Goal: Task Accomplishment & Management: Manage account settings

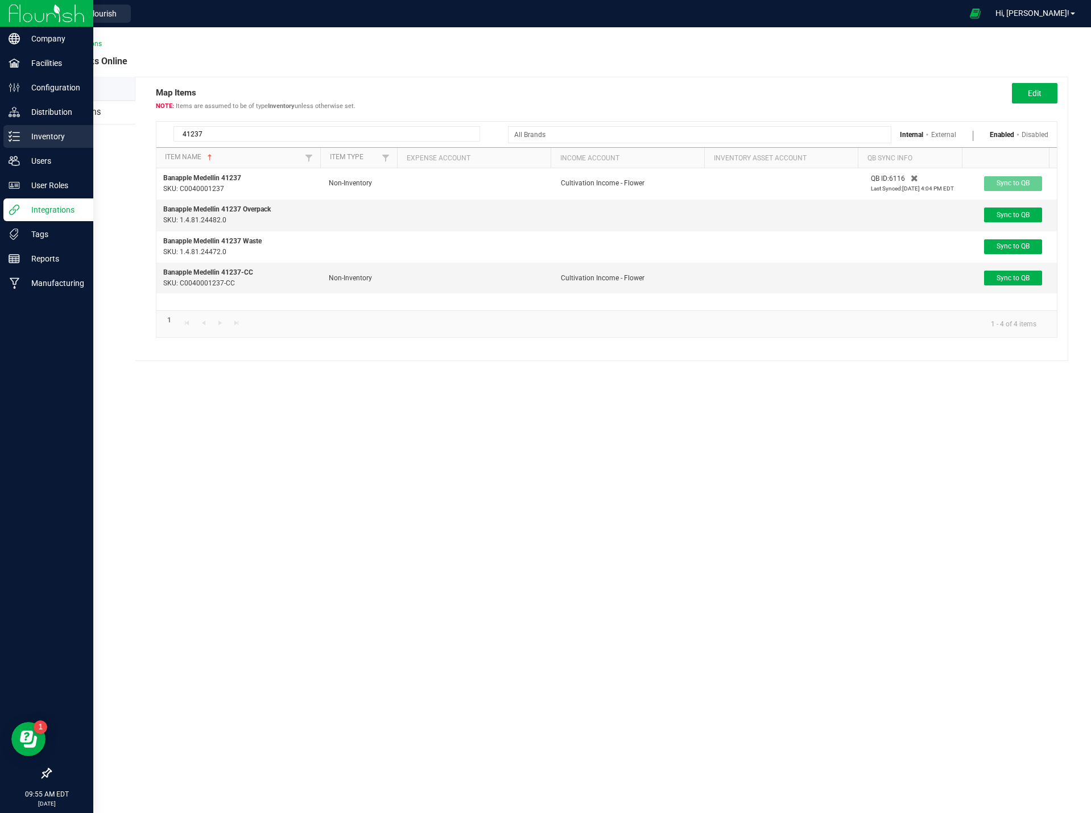
click at [60, 134] on p "Inventory" at bounding box center [54, 137] width 68 height 14
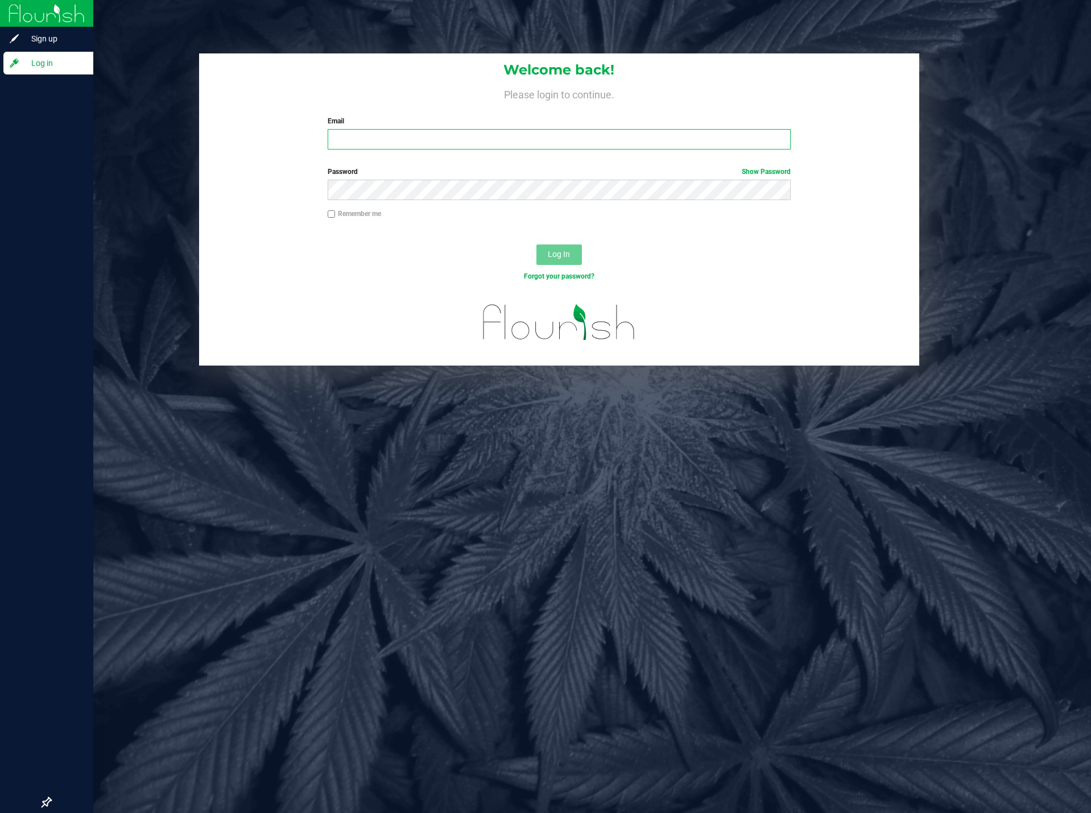
type input "[PERSON_NAME][EMAIL_ADDRESS][DOMAIN_NAME]"
click at [559, 258] on span "Log In" at bounding box center [559, 254] width 22 height 9
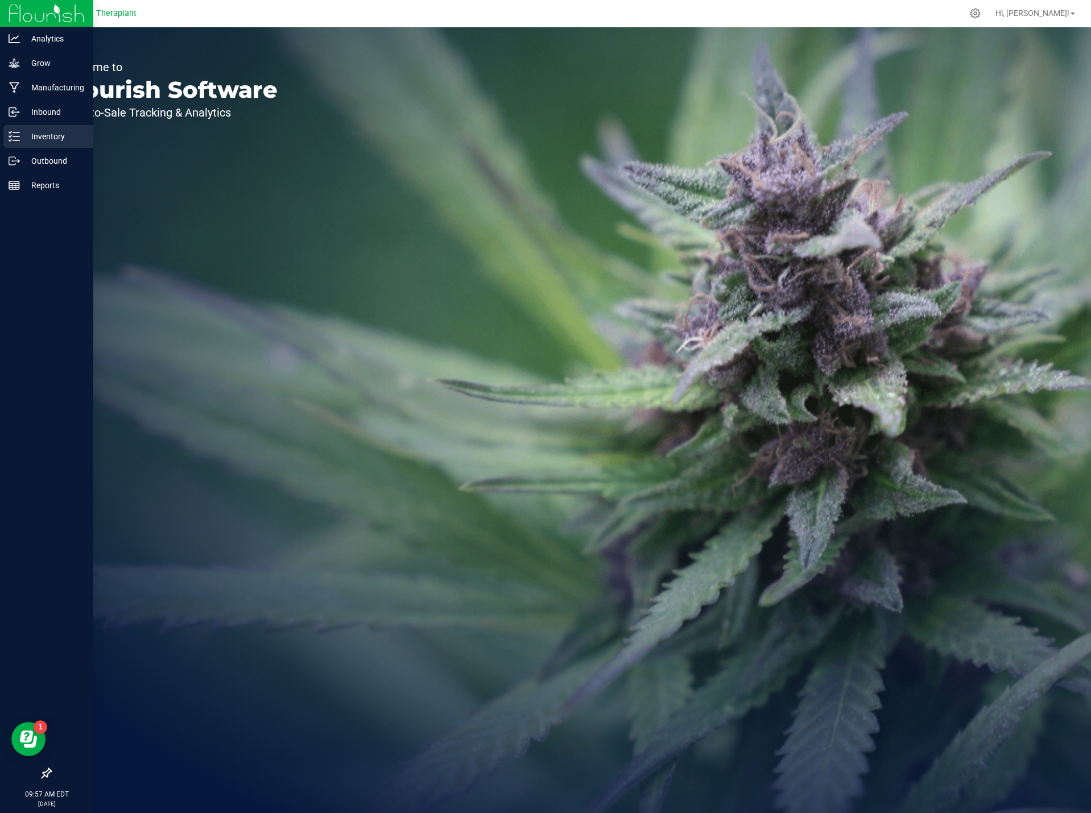
click at [72, 138] on p "Inventory" at bounding box center [54, 137] width 68 height 14
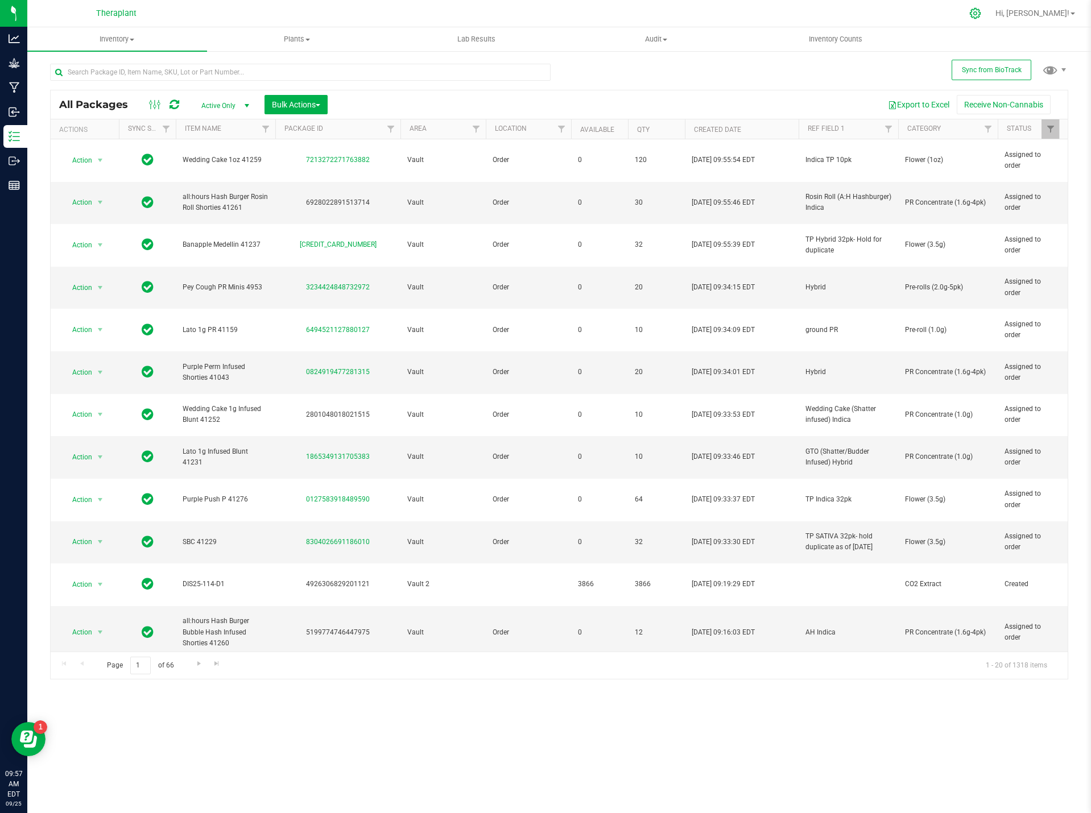
click at [983, 14] on div at bounding box center [975, 13] width 16 height 12
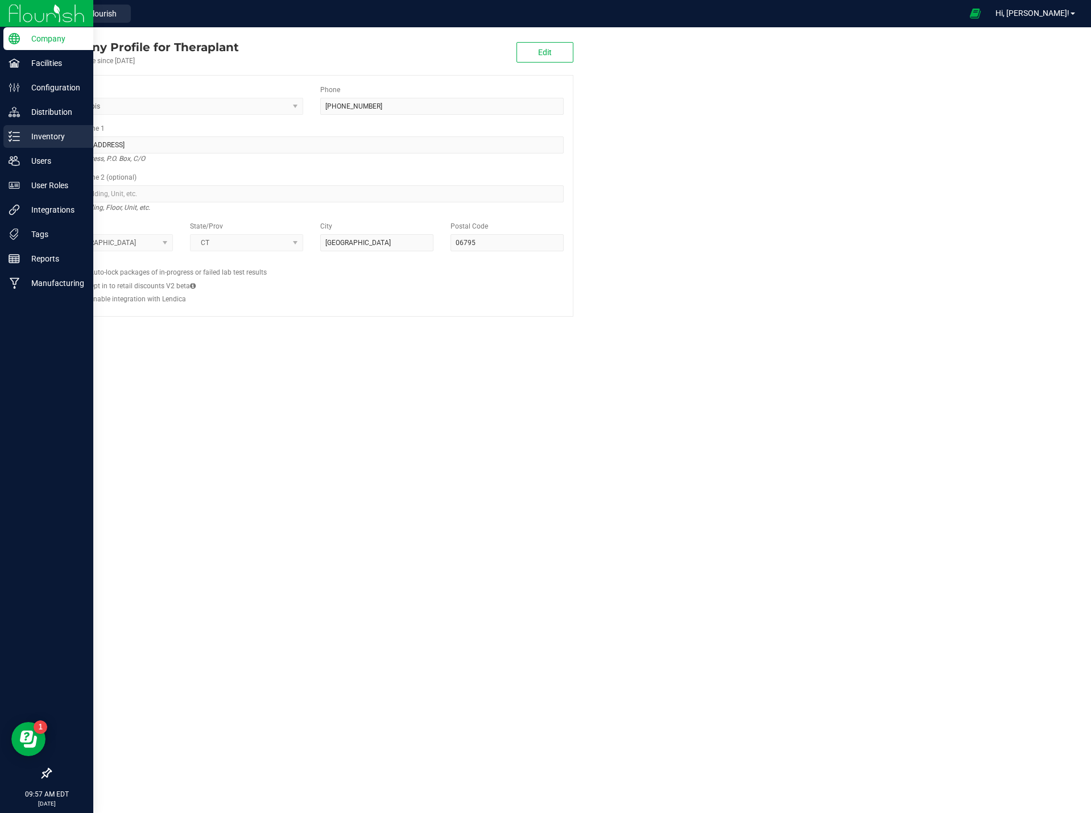
click at [44, 136] on p "Inventory" at bounding box center [54, 137] width 68 height 14
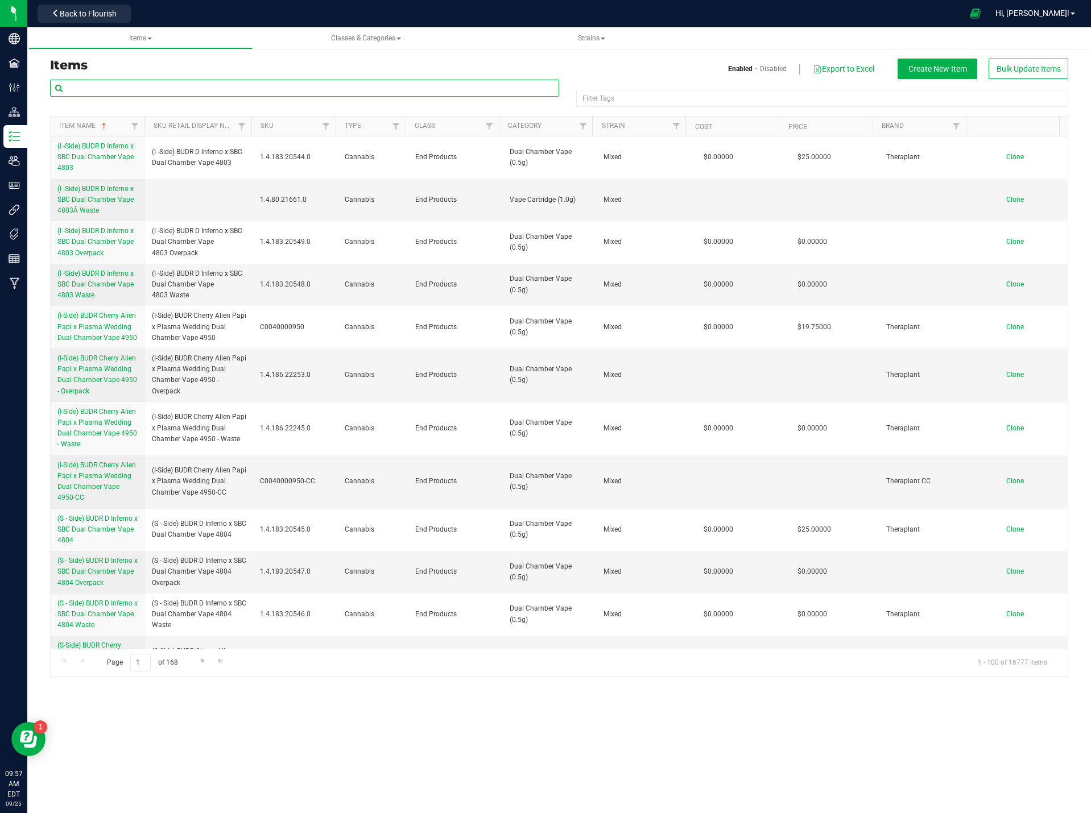
click at [163, 90] on input "text" at bounding box center [304, 88] width 509 height 17
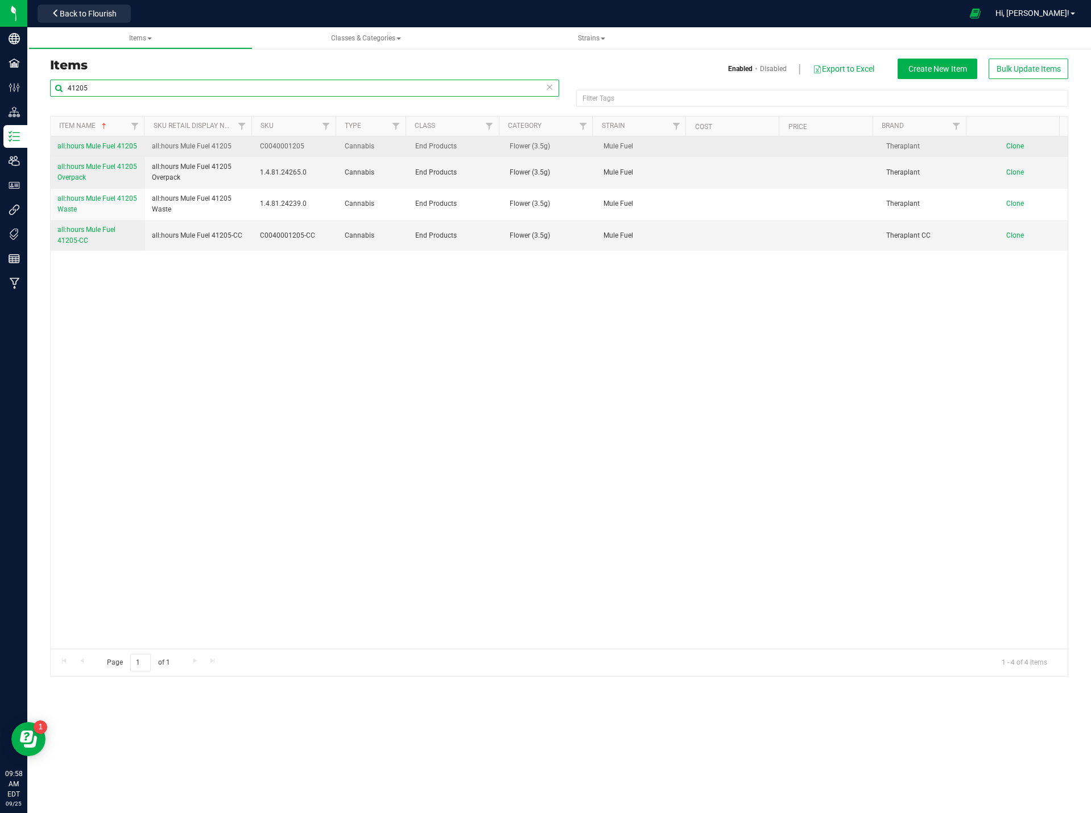
type input "41205"
click at [94, 148] on span "all:hours Mule Fuel 41205" at bounding box center [97, 146] width 80 height 8
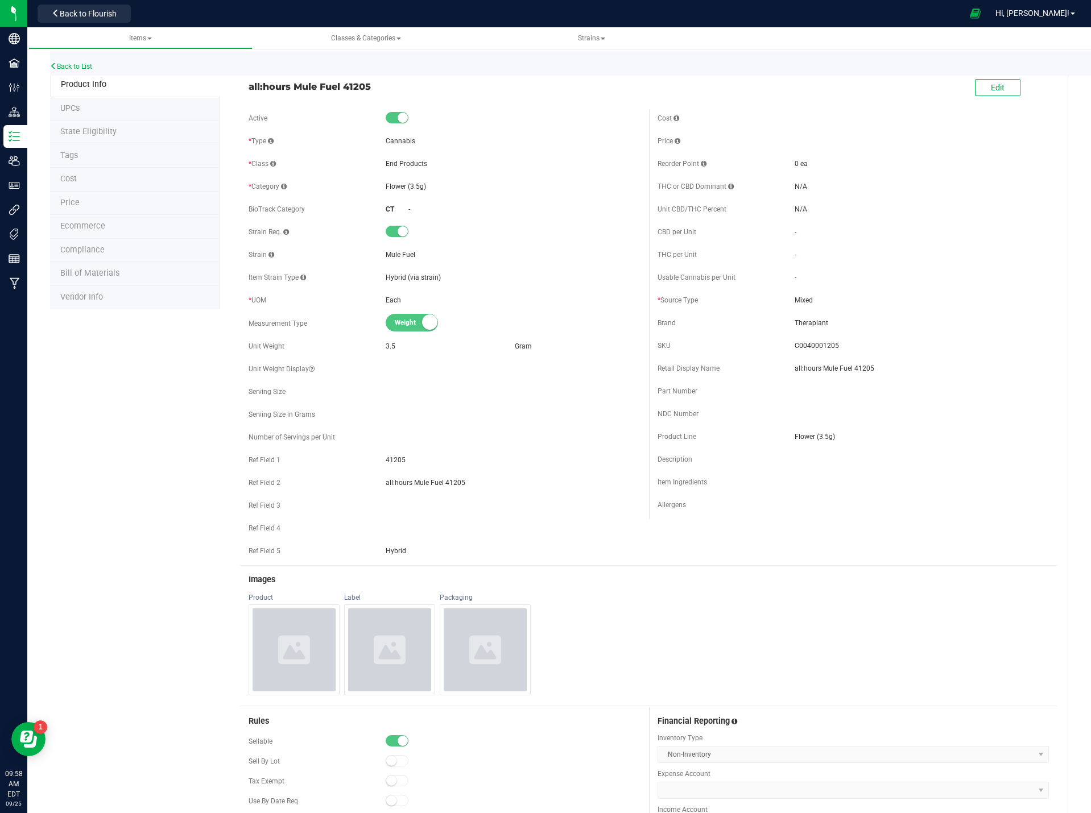
click at [88, 225] on span "Ecommerce" at bounding box center [82, 226] width 45 height 10
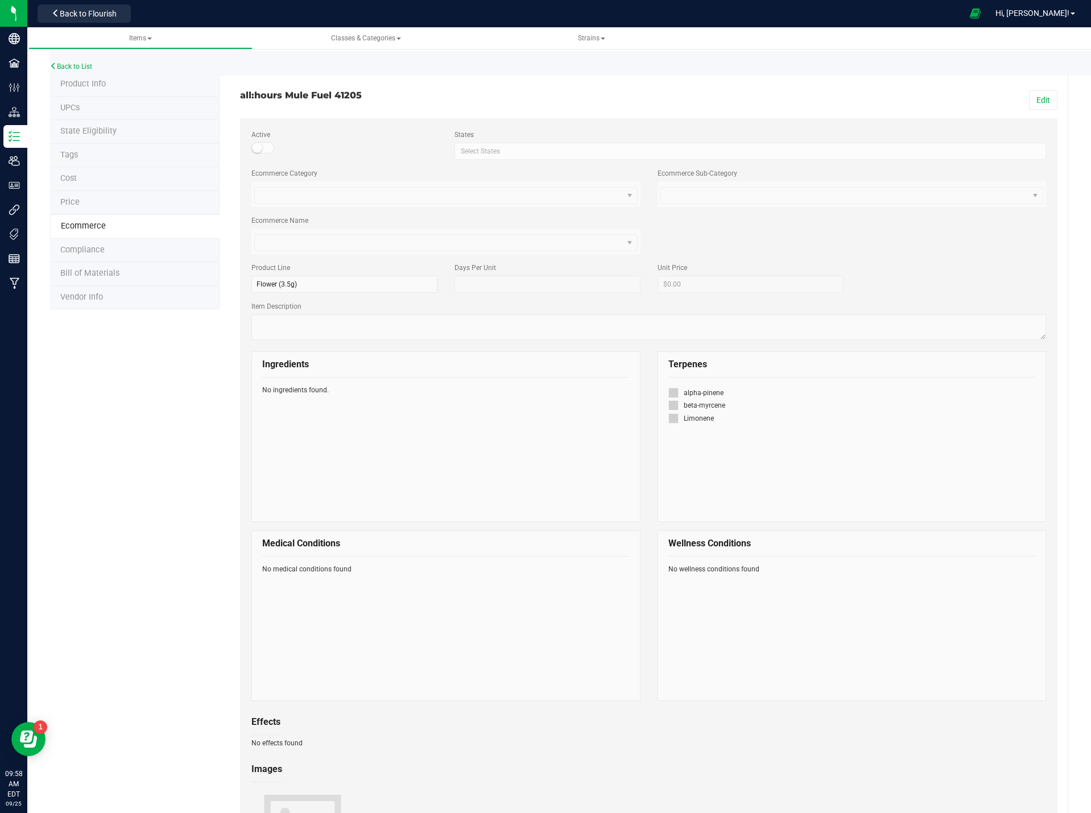
click at [83, 204] on li "Price" at bounding box center [134, 203] width 169 height 24
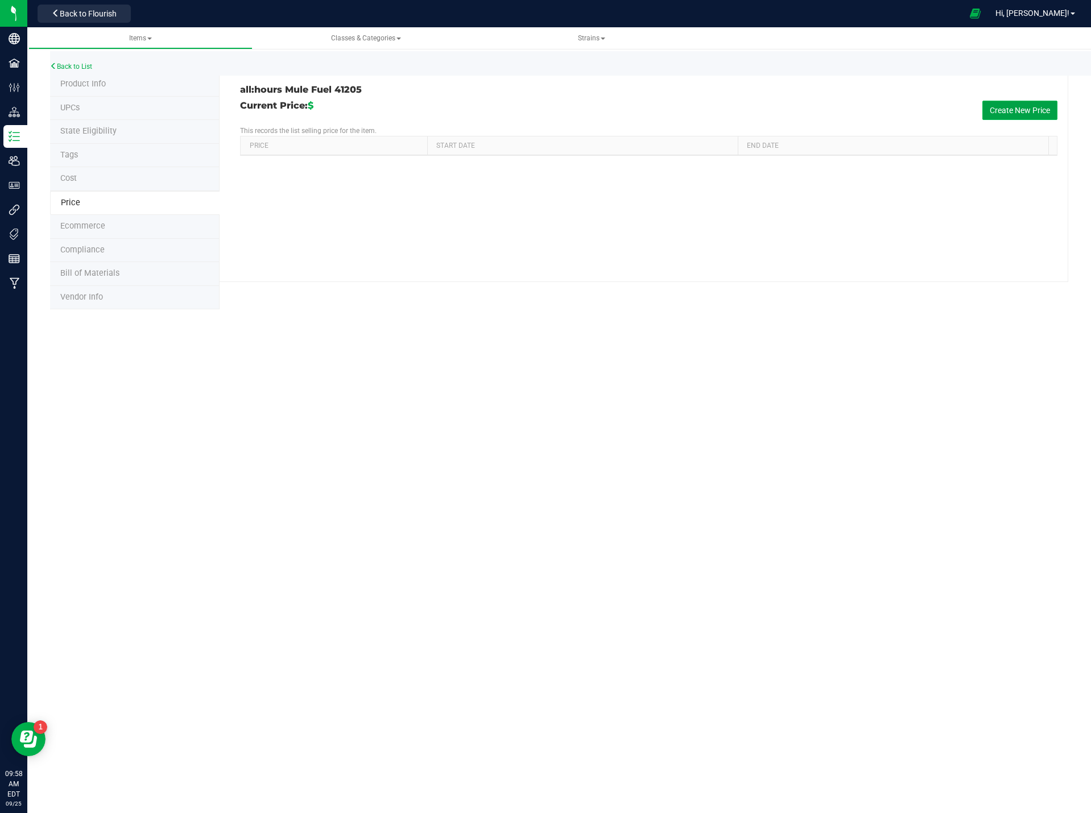
click at [1040, 108] on button "Create New Price" at bounding box center [1019, 110] width 75 height 19
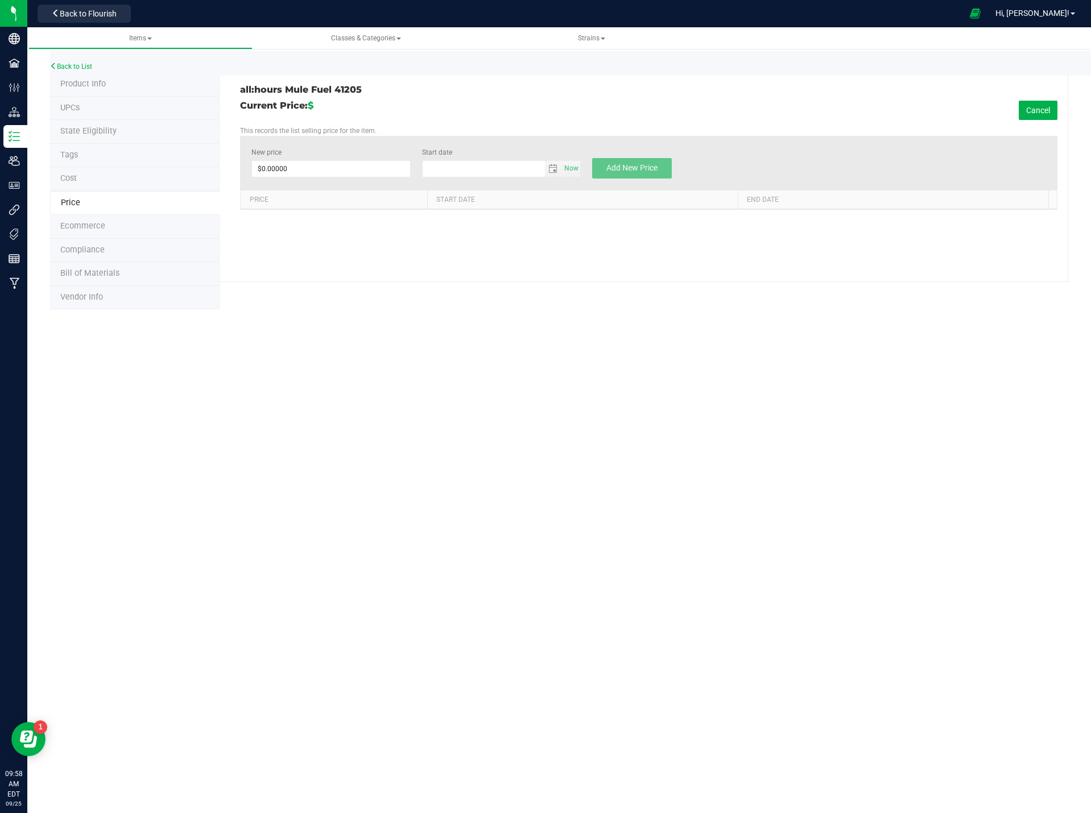
type input "9/25/2025"
click at [356, 164] on span at bounding box center [330, 168] width 159 height 17
type input "26"
click at [405, 425] on div "Items Classes & Categories Strains Back to List Product Info UPCs State Eligibi…" at bounding box center [558, 420] width 1063 height 786
click at [621, 176] on button "Add New Price" at bounding box center [632, 168] width 80 height 20
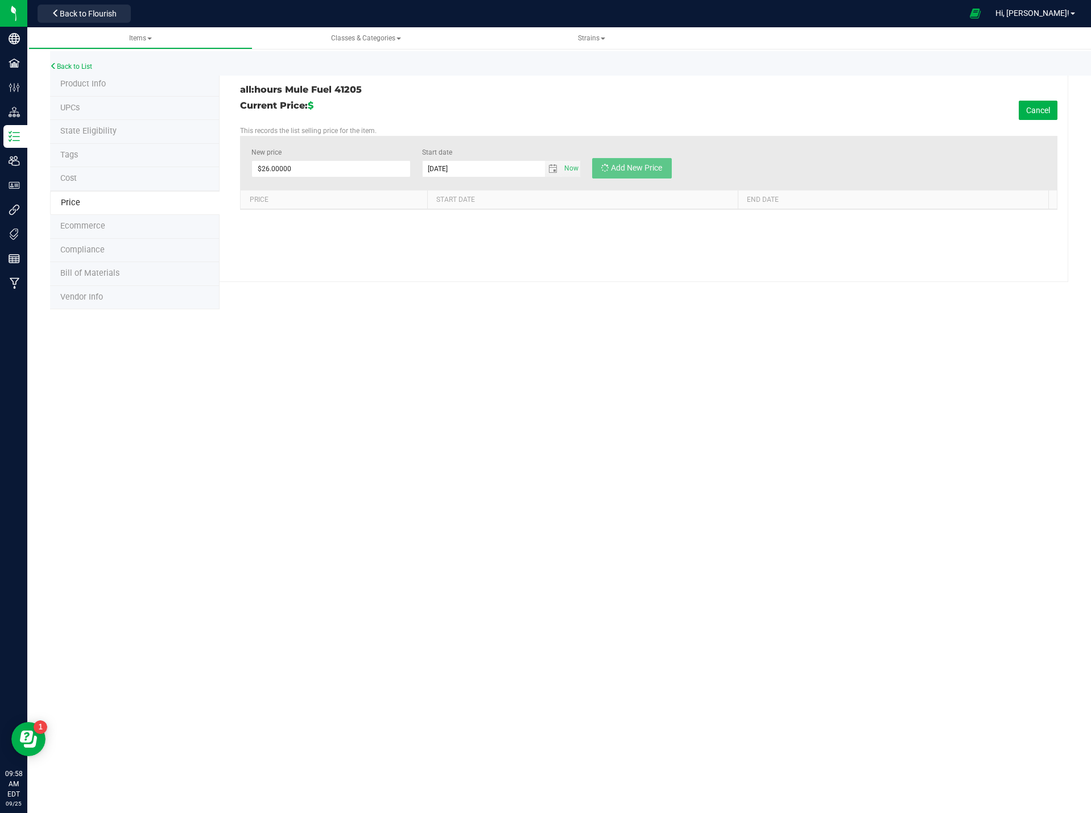
type input "$0.00000"
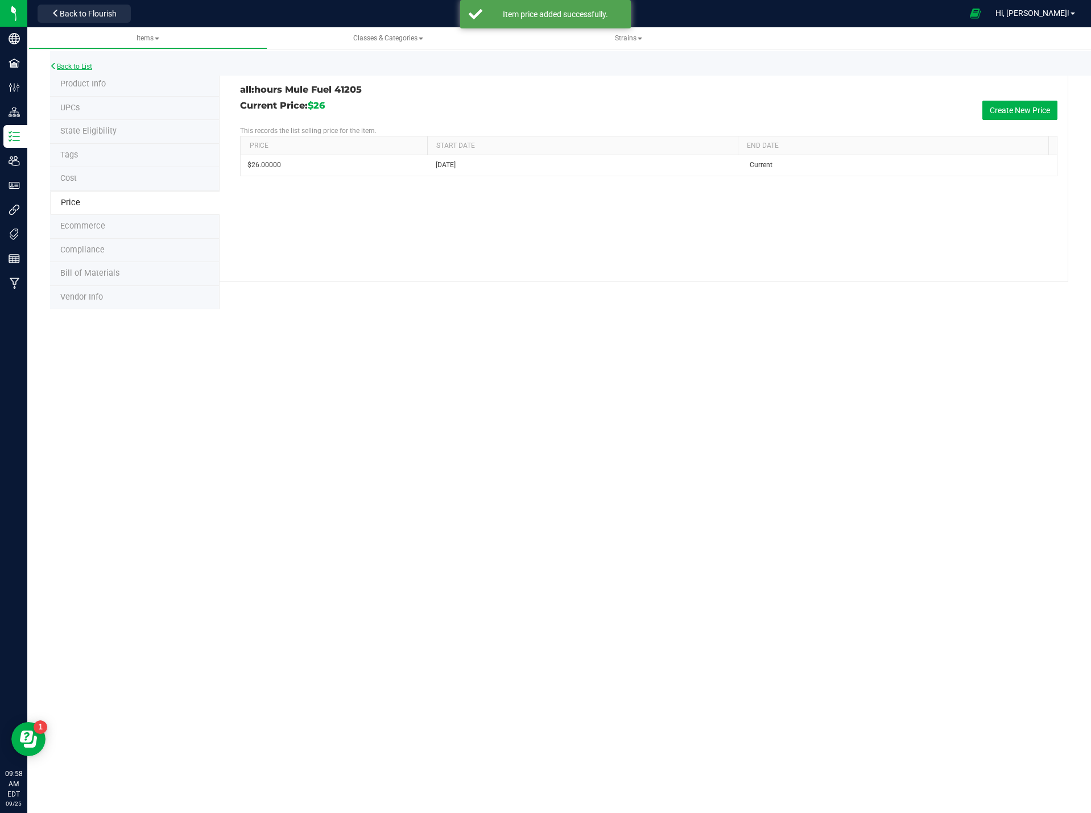
click at [80, 64] on link "Back to List" at bounding box center [71, 67] width 42 height 8
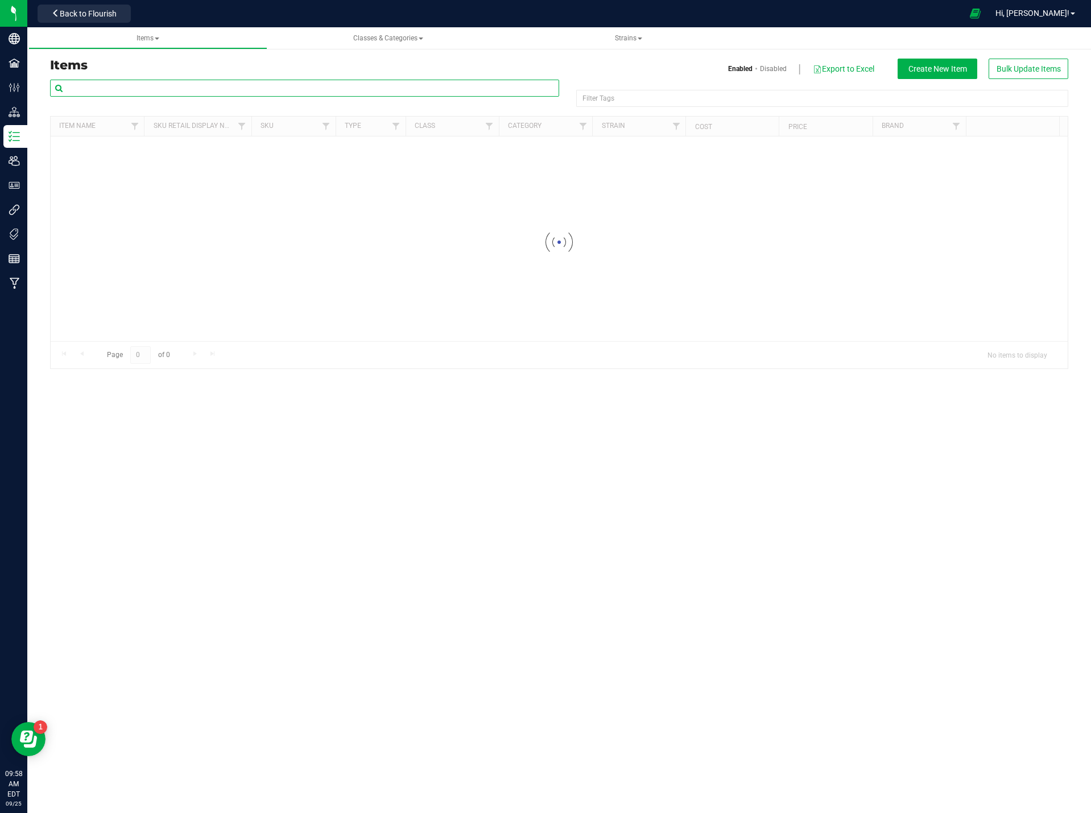
click at [189, 86] on input "text" at bounding box center [304, 88] width 509 height 17
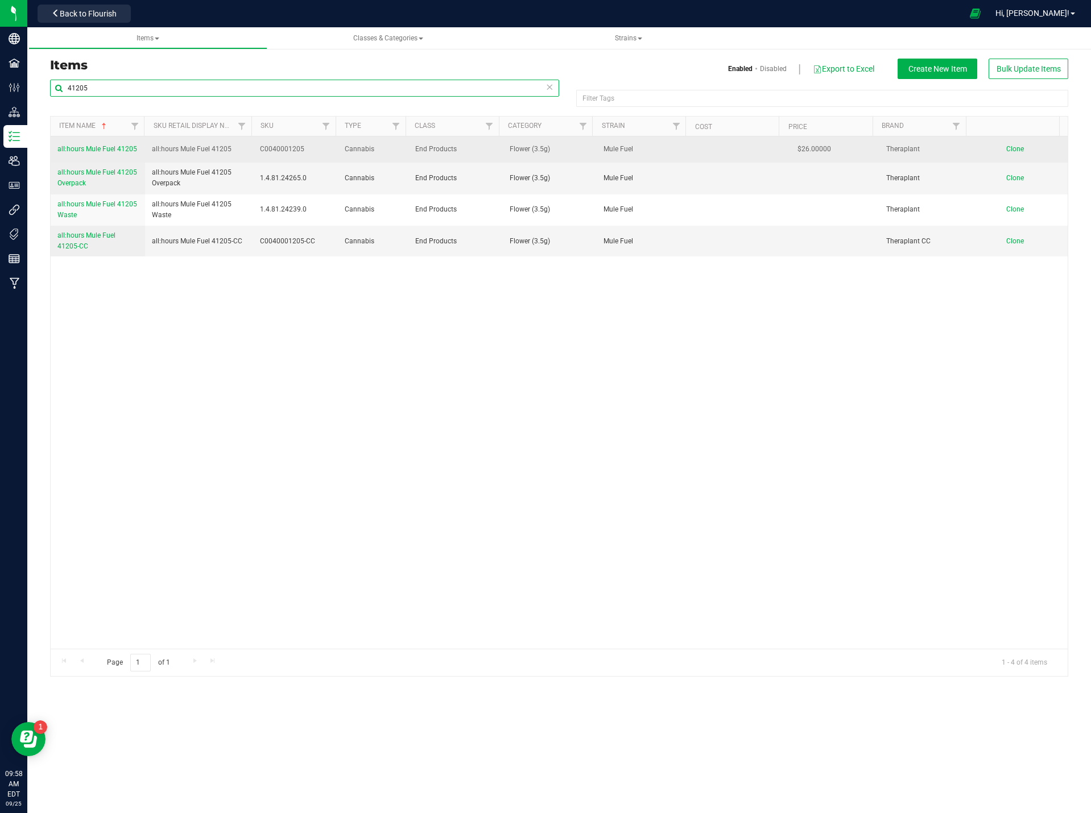
type input "41205"
click at [101, 148] on span "all:hours Mule Fuel 41205" at bounding box center [97, 149] width 80 height 8
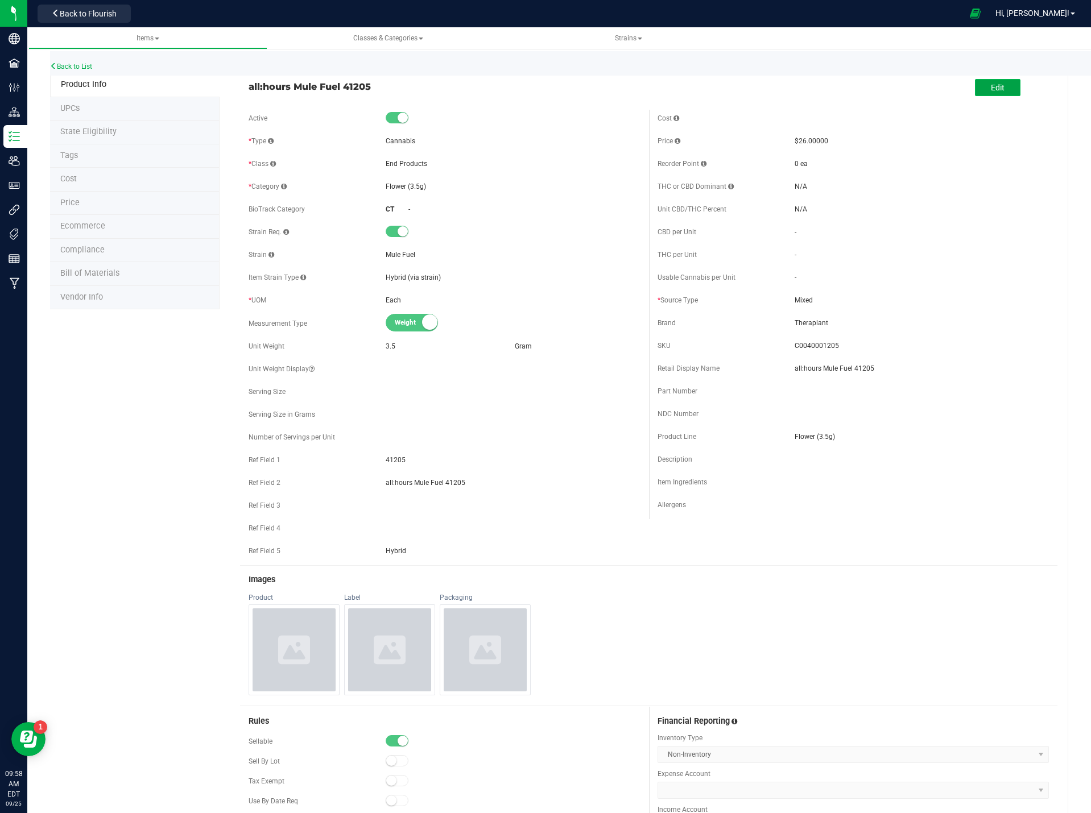
click at [1004, 89] on button "Edit" at bounding box center [997, 87] width 45 height 17
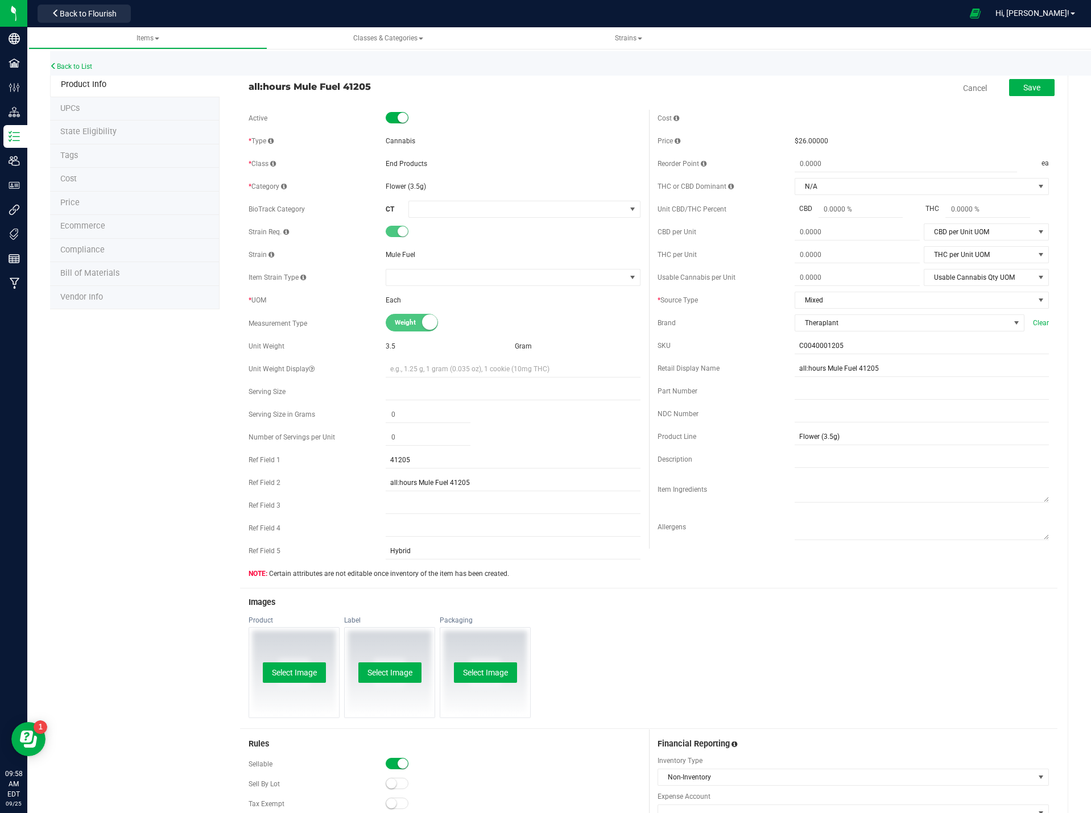
scroll to position [284, 0]
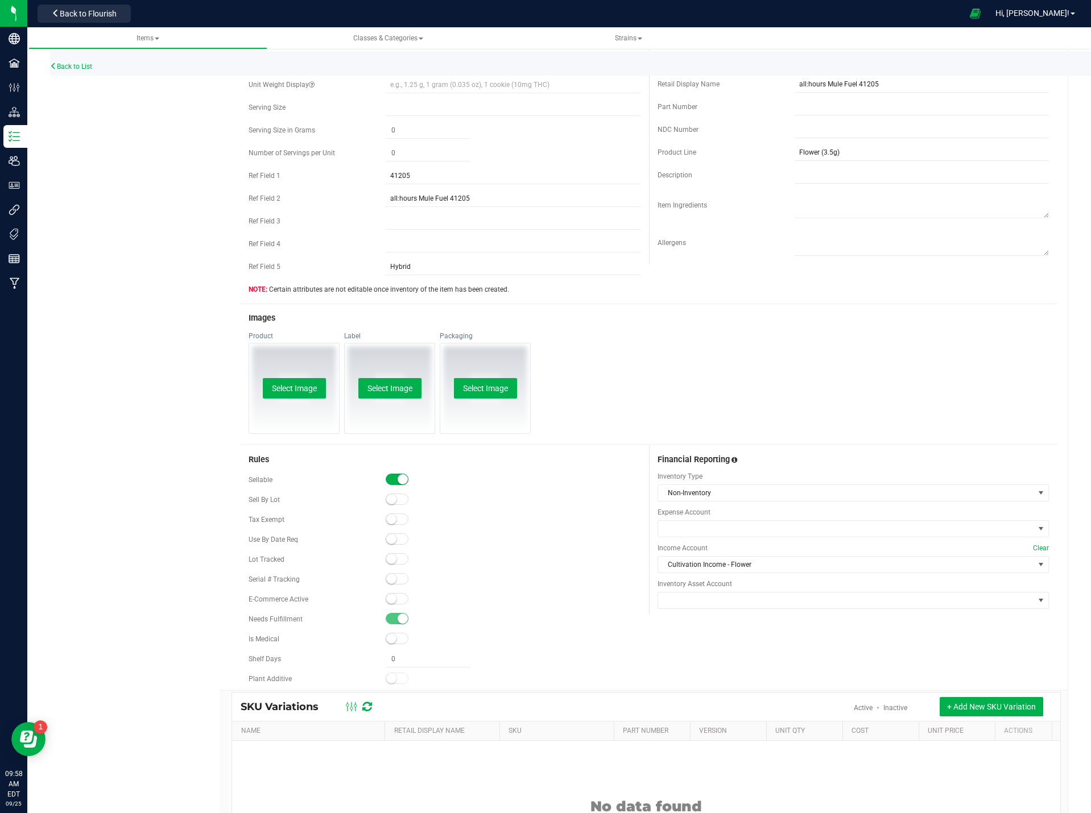
click at [393, 602] on span at bounding box center [396, 598] width 23 height 11
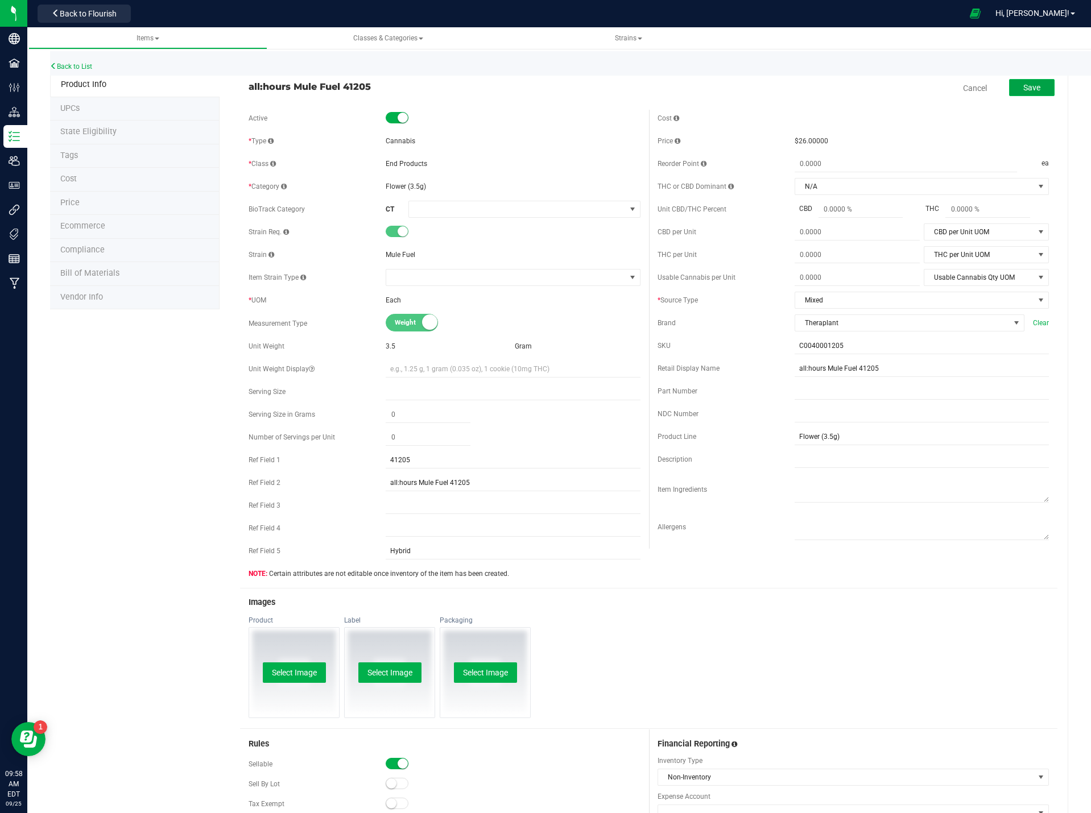
click at [1024, 84] on span "Save" at bounding box center [1031, 87] width 17 height 9
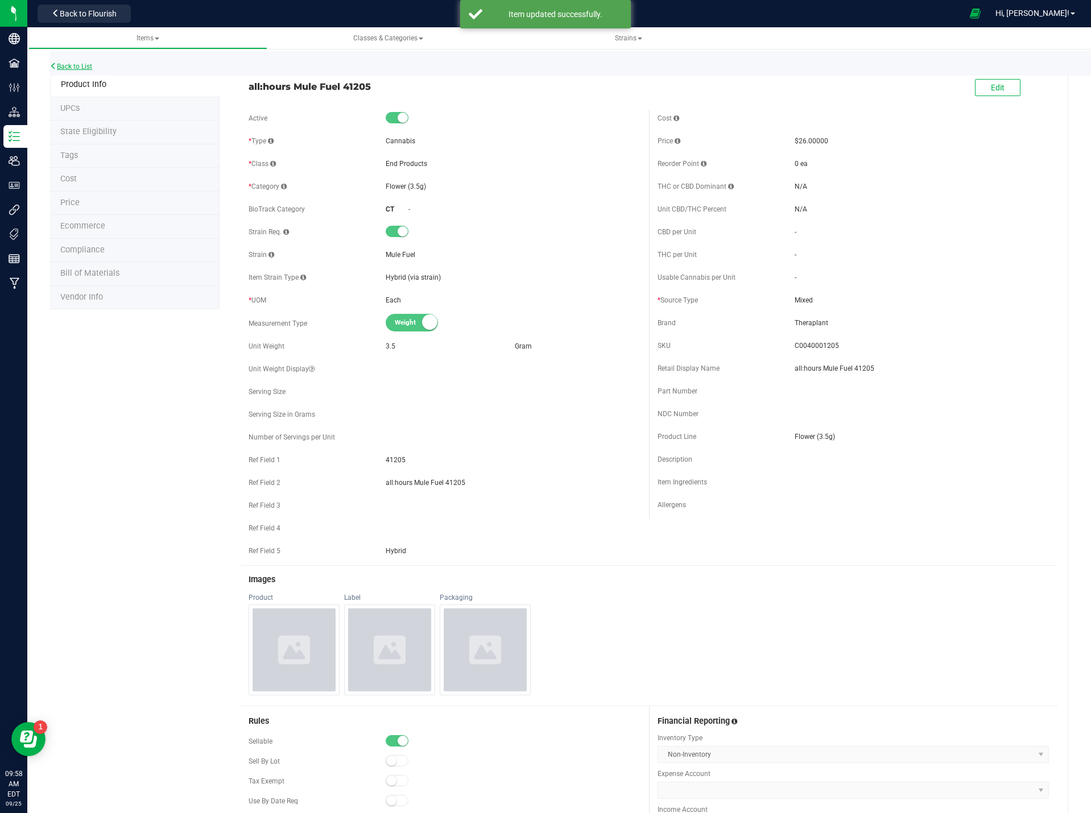
click at [84, 68] on link "Back to List" at bounding box center [71, 67] width 42 height 8
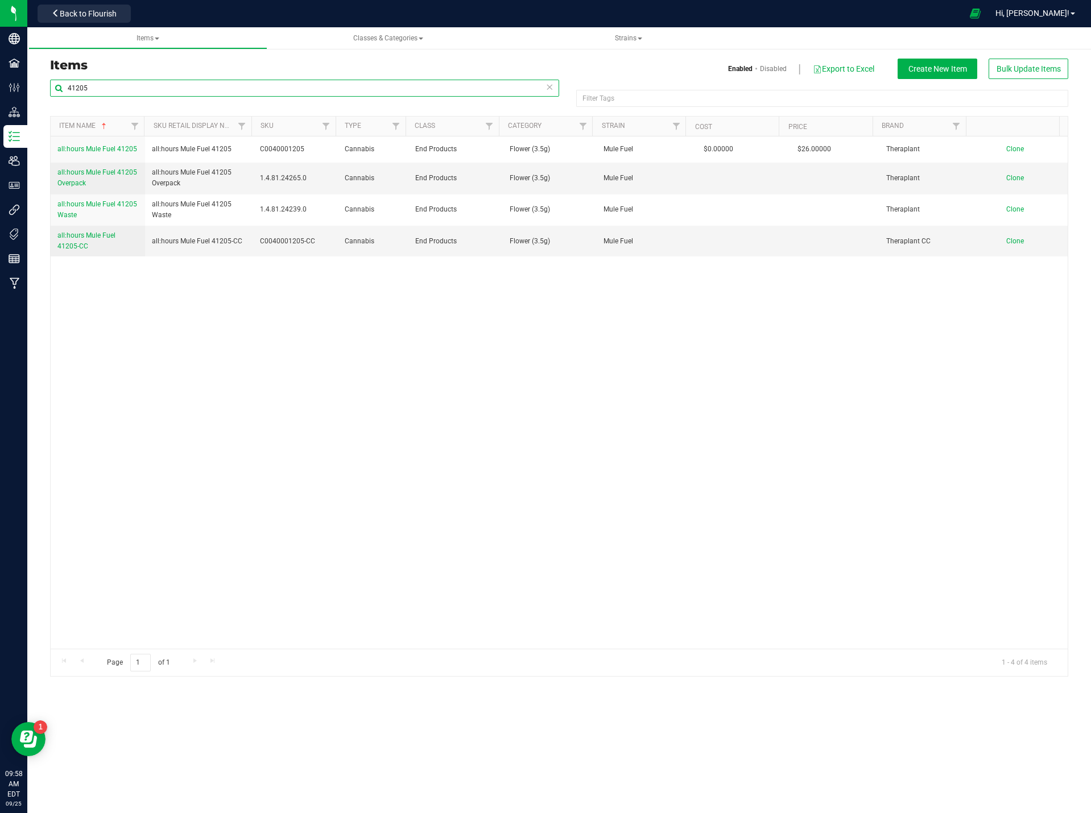
click at [117, 90] on input "41205" at bounding box center [304, 88] width 509 height 17
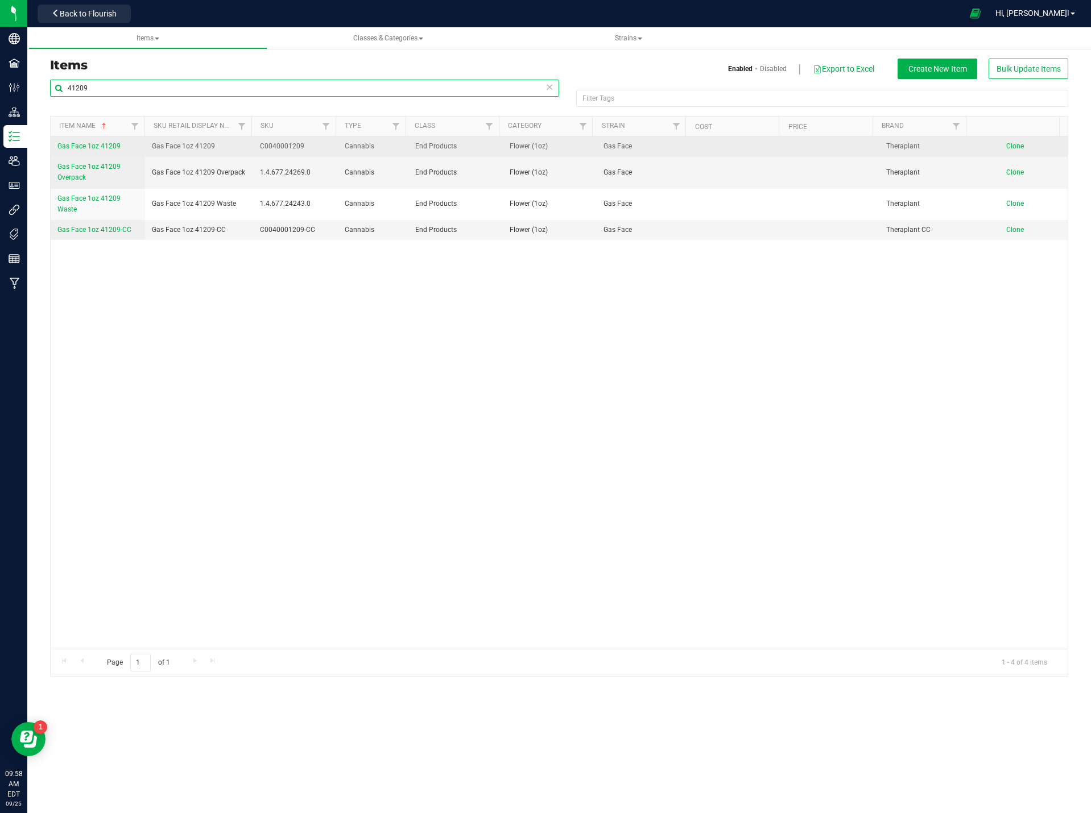
type input "41209"
click at [86, 143] on span "Gas Face 1oz 41209" at bounding box center [88, 146] width 63 height 8
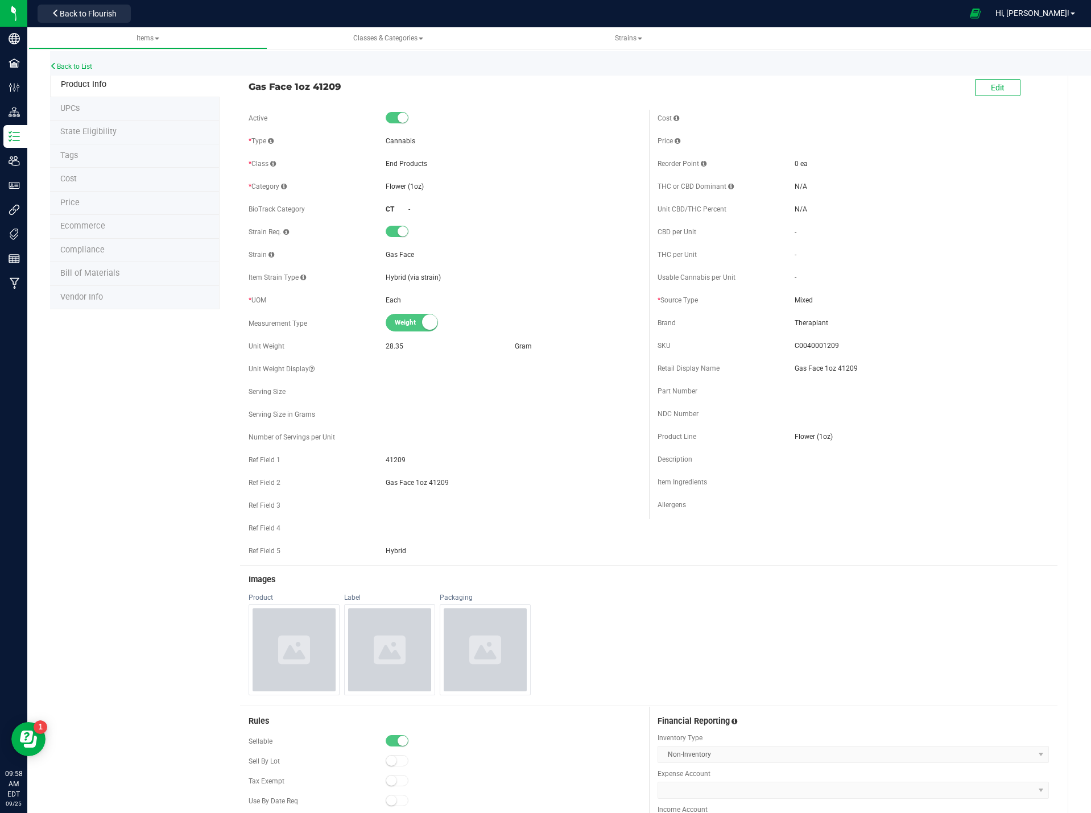
click at [77, 202] on span "Price" at bounding box center [69, 203] width 19 height 10
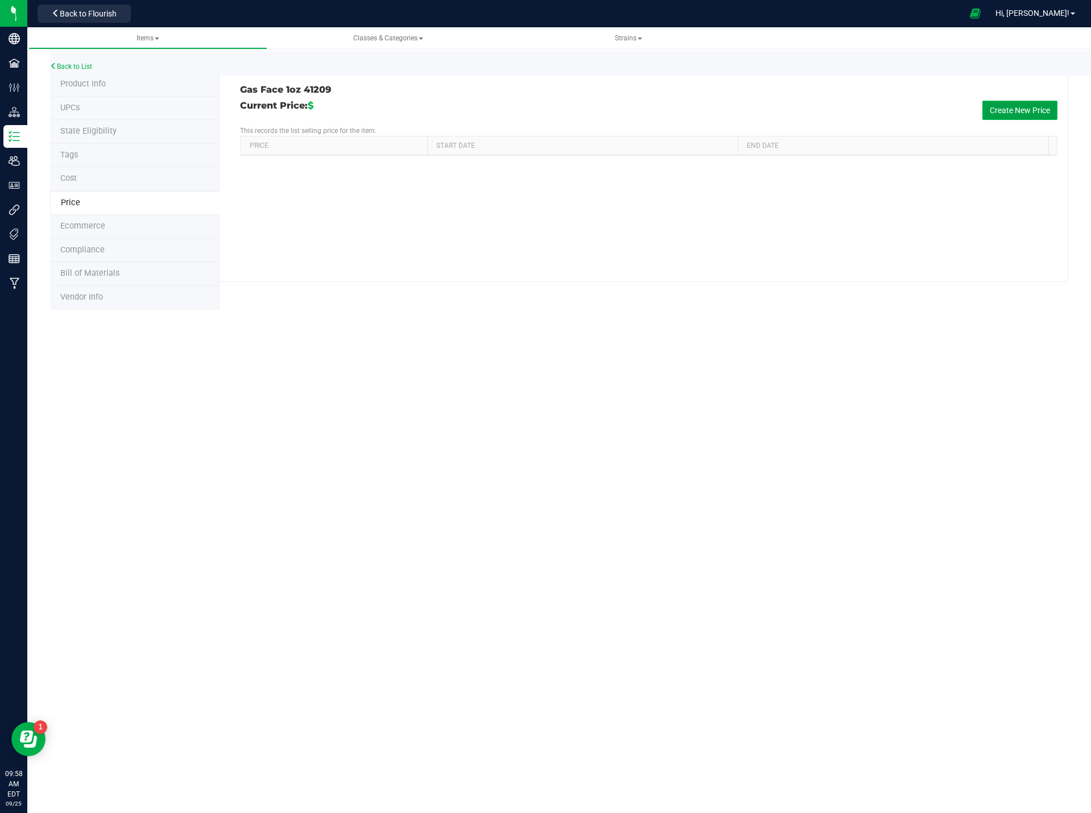
click at [1004, 107] on button "Create New Price" at bounding box center [1019, 110] width 75 height 19
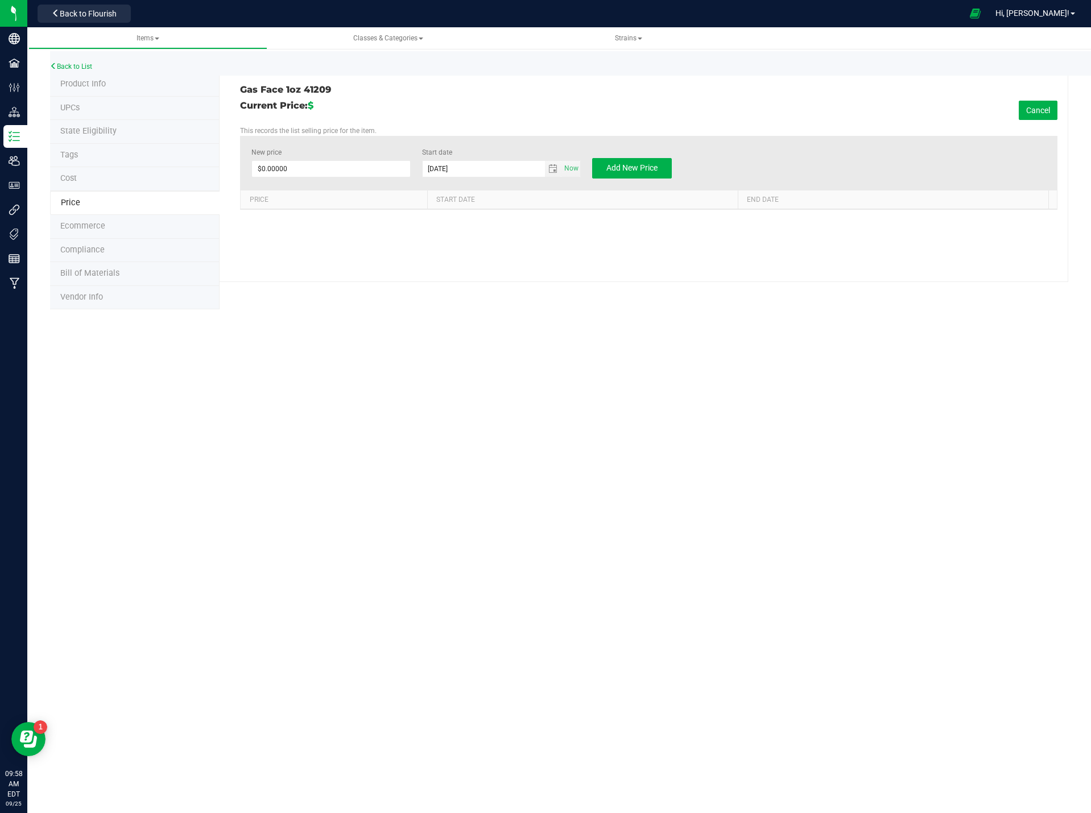
click at [288, 183] on div "New price $0.00000 0 Start date 9/25/2025 Now Add New Price" at bounding box center [648, 163] width 817 height 54
click at [288, 171] on span at bounding box center [330, 168] width 159 height 17
type input "70.00"
click at [632, 329] on div "Items Classes & Categories Strains Back to List Product Info UPCs State Eligibi…" at bounding box center [558, 180] width 1063 height 307
click at [639, 164] on span "Add New Price" at bounding box center [631, 167] width 51 height 9
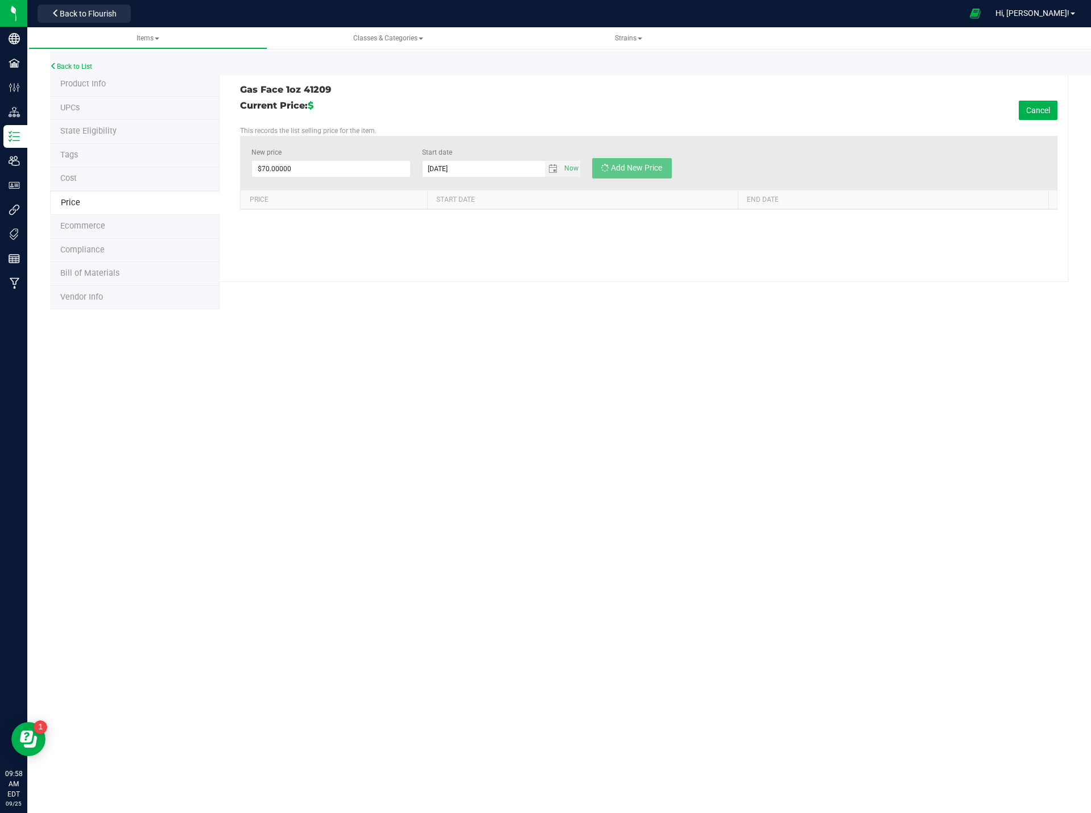
type input "$0.00000"
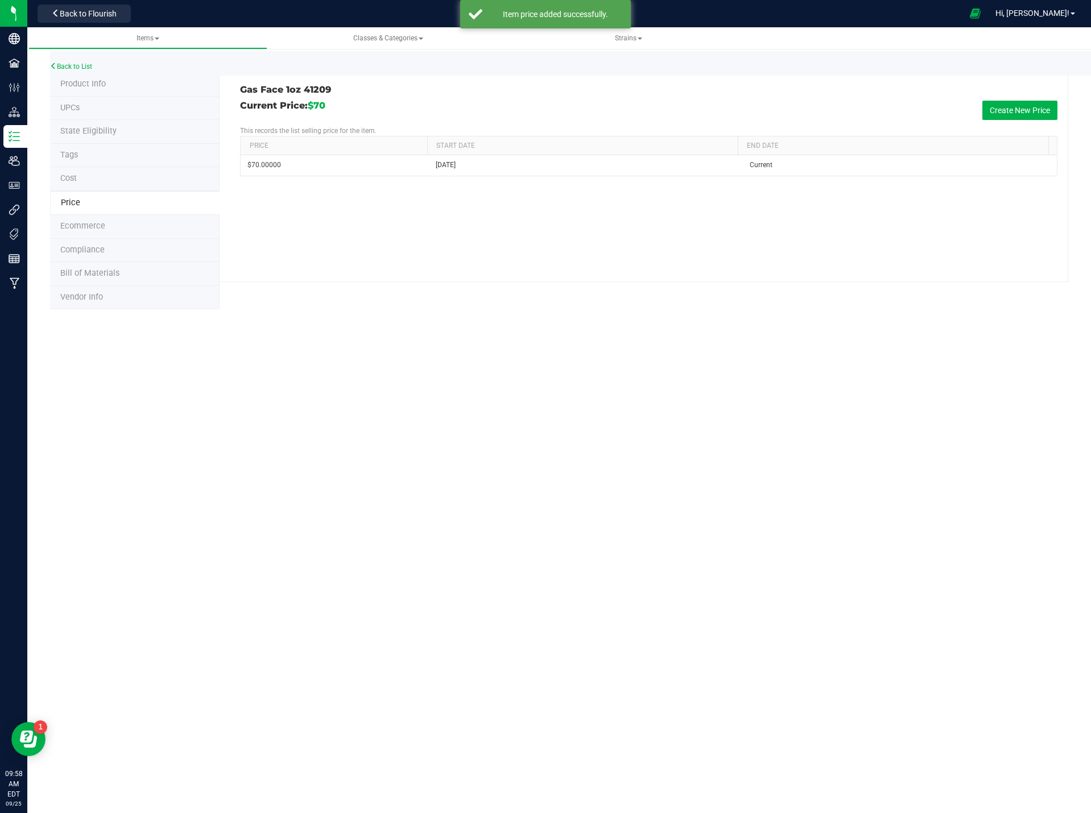
click at [98, 85] on span "Product Info" at bounding box center [82, 84] width 45 height 10
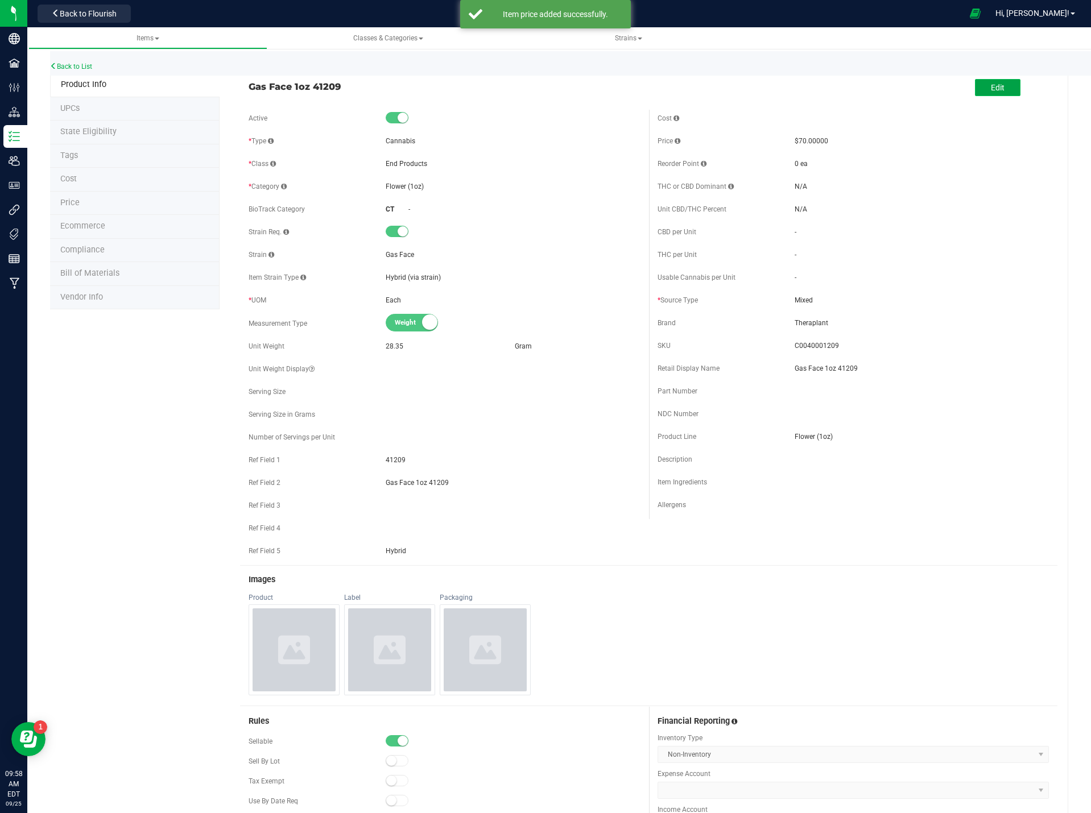
click at [999, 90] on button "Edit" at bounding box center [997, 87] width 45 height 17
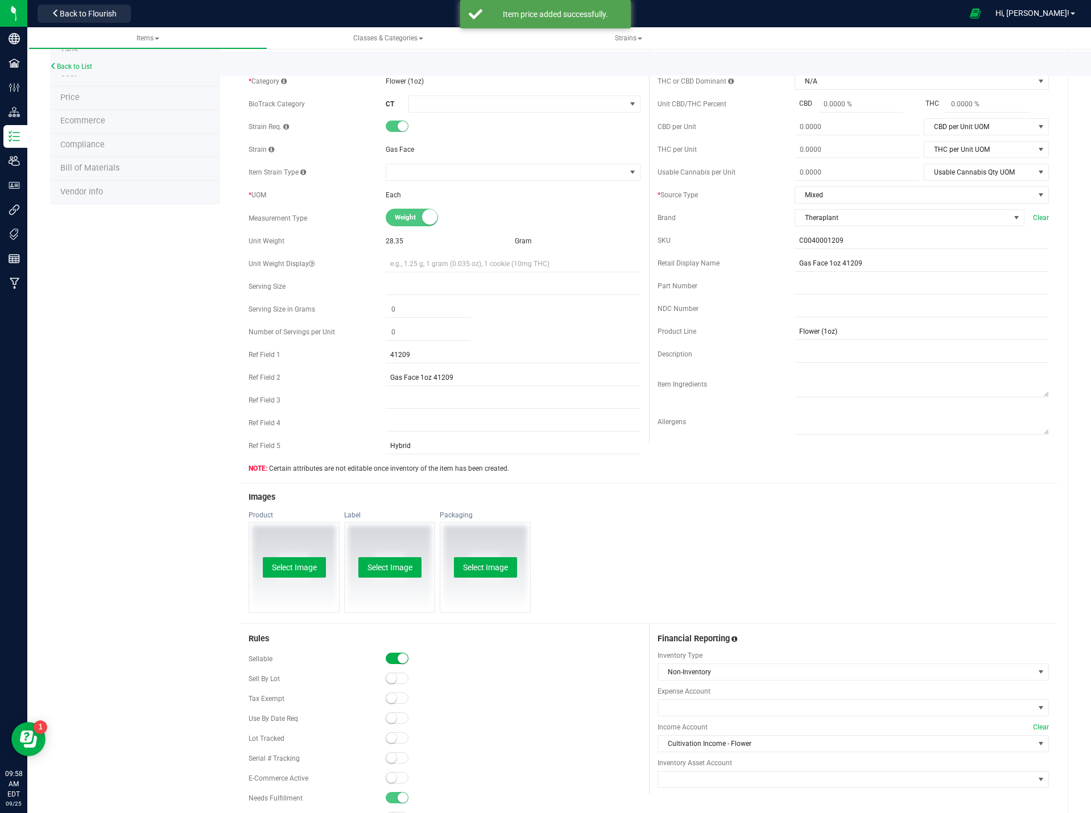
scroll to position [227, 0]
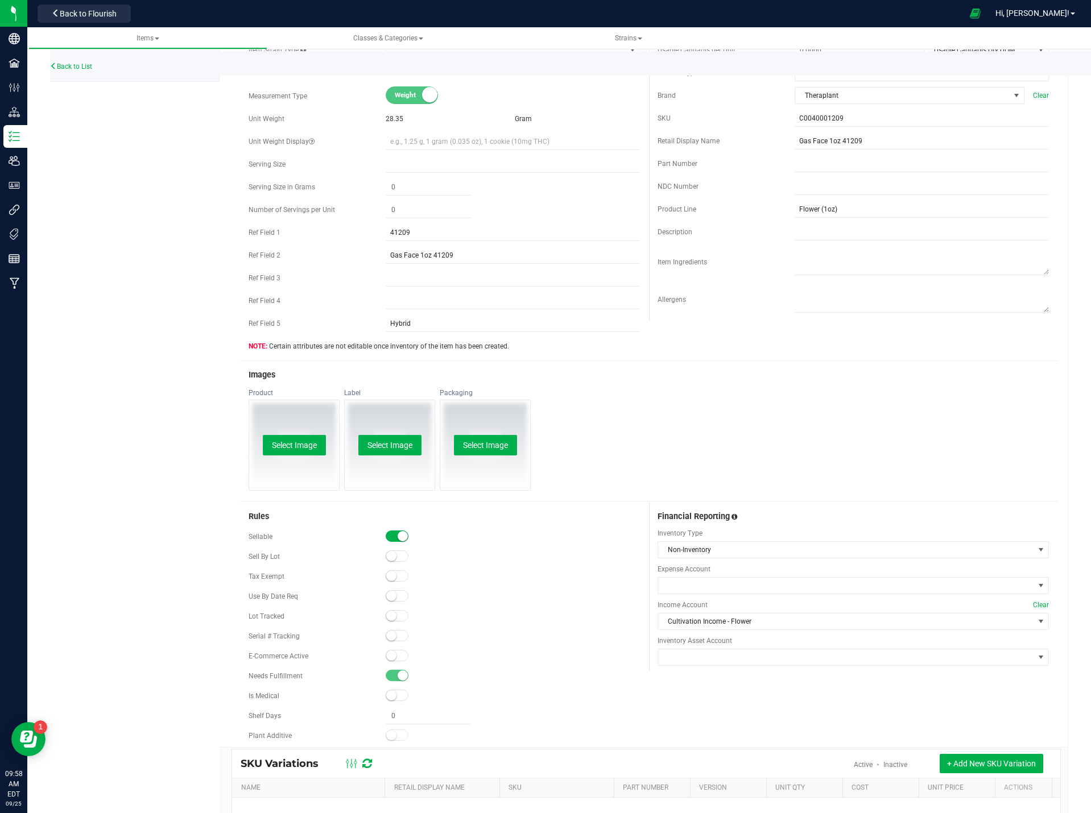
click at [385, 664] on div "E-Commerce Active" at bounding box center [443, 656] width 391 height 17
click at [388, 656] on small at bounding box center [391, 655] width 10 height 10
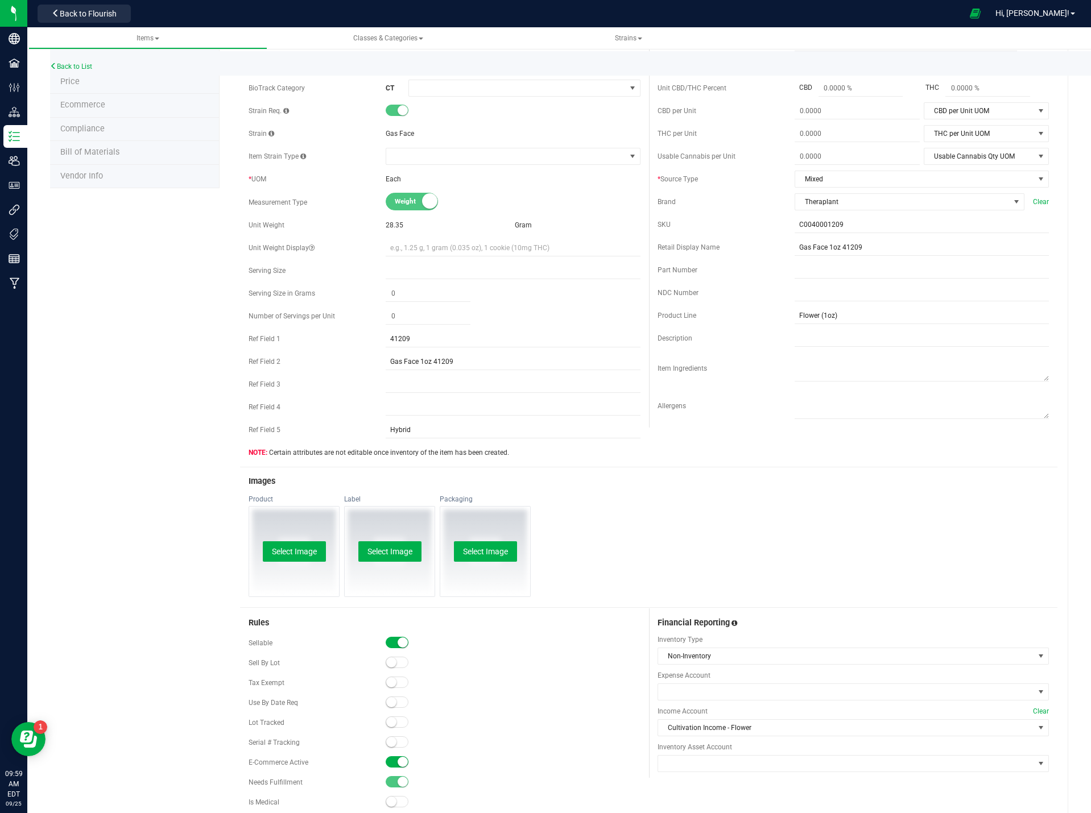
scroll to position [0, 0]
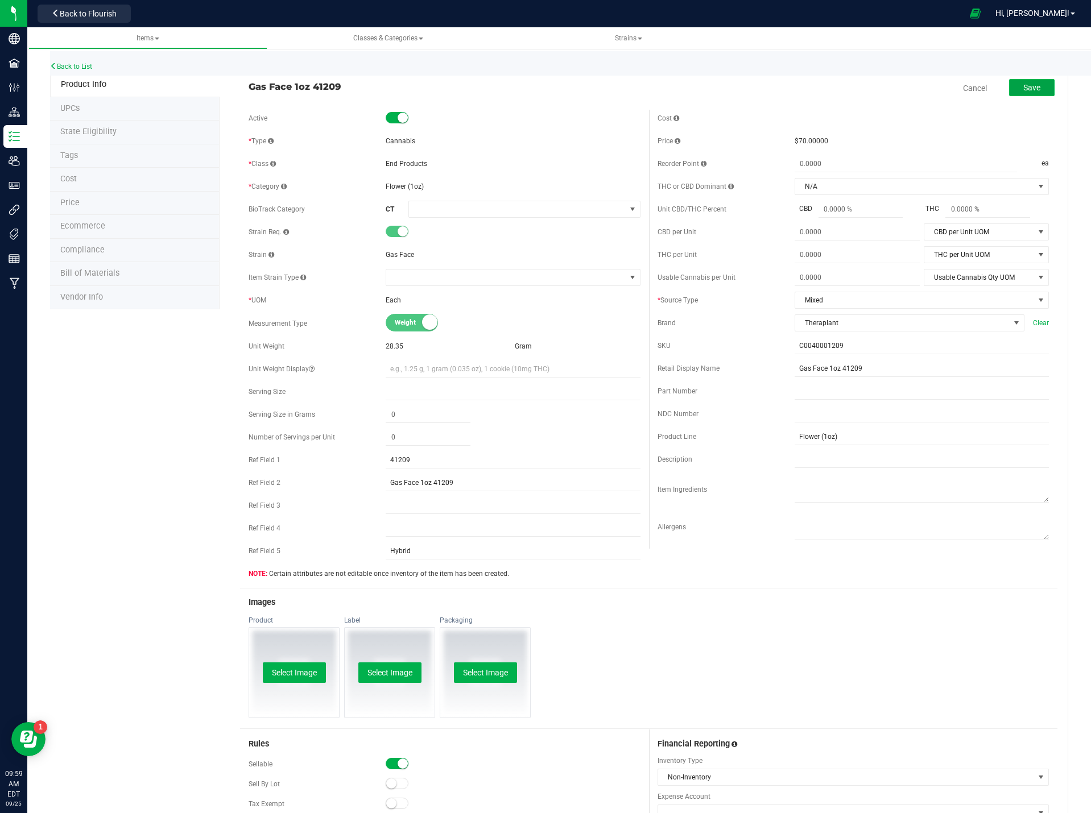
click at [1027, 85] on span "Save" at bounding box center [1031, 87] width 17 height 9
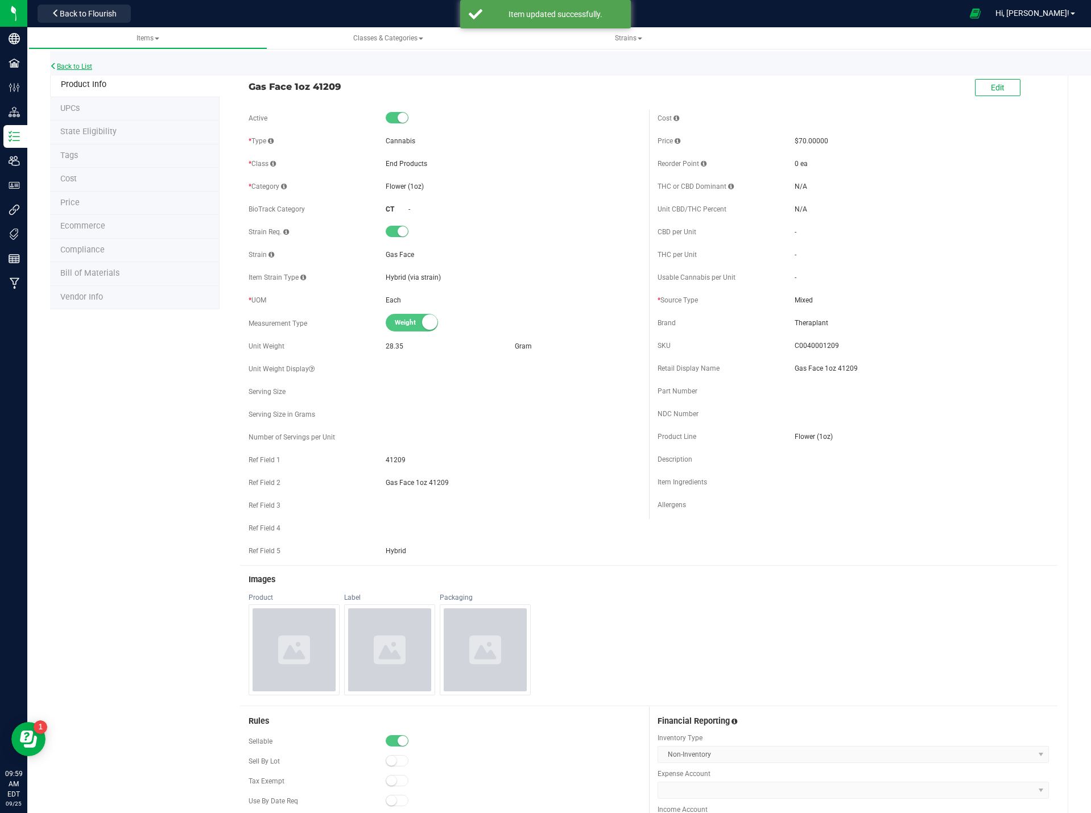
click at [85, 68] on link "Back to List" at bounding box center [71, 67] width 42 height 8
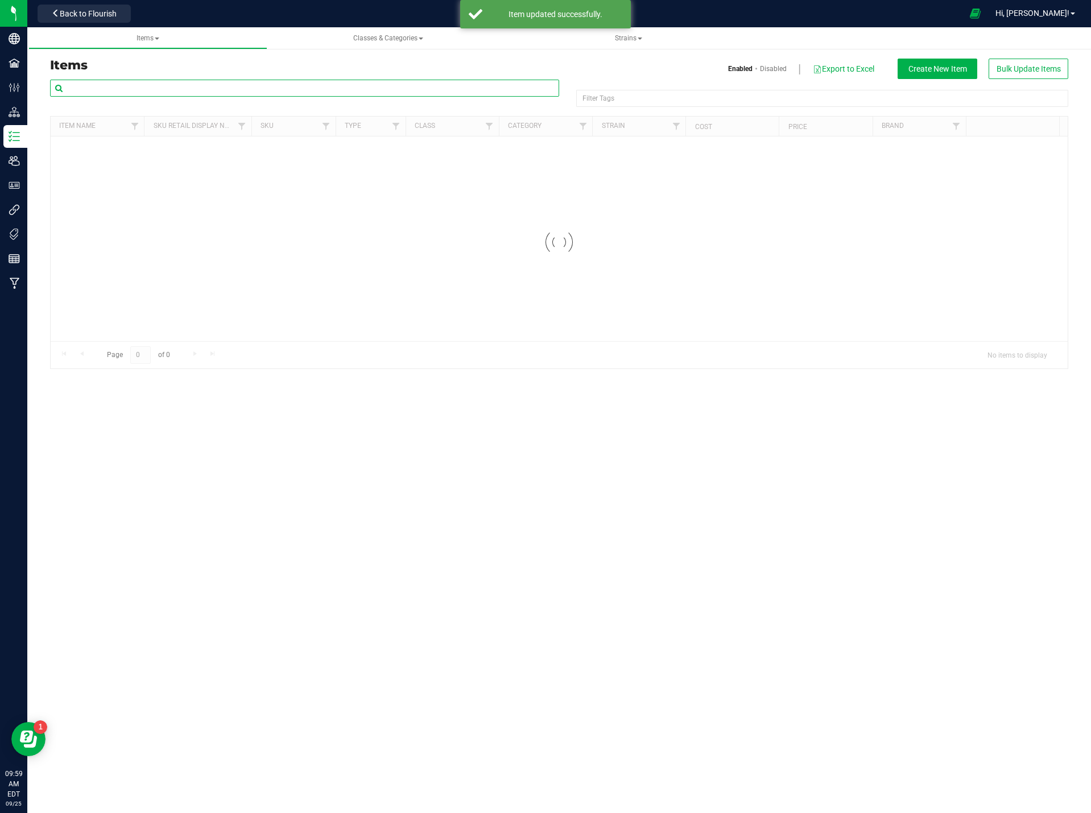
click at [114, 87] on input "text" at bounding box center [304, 88] width 509 height 17
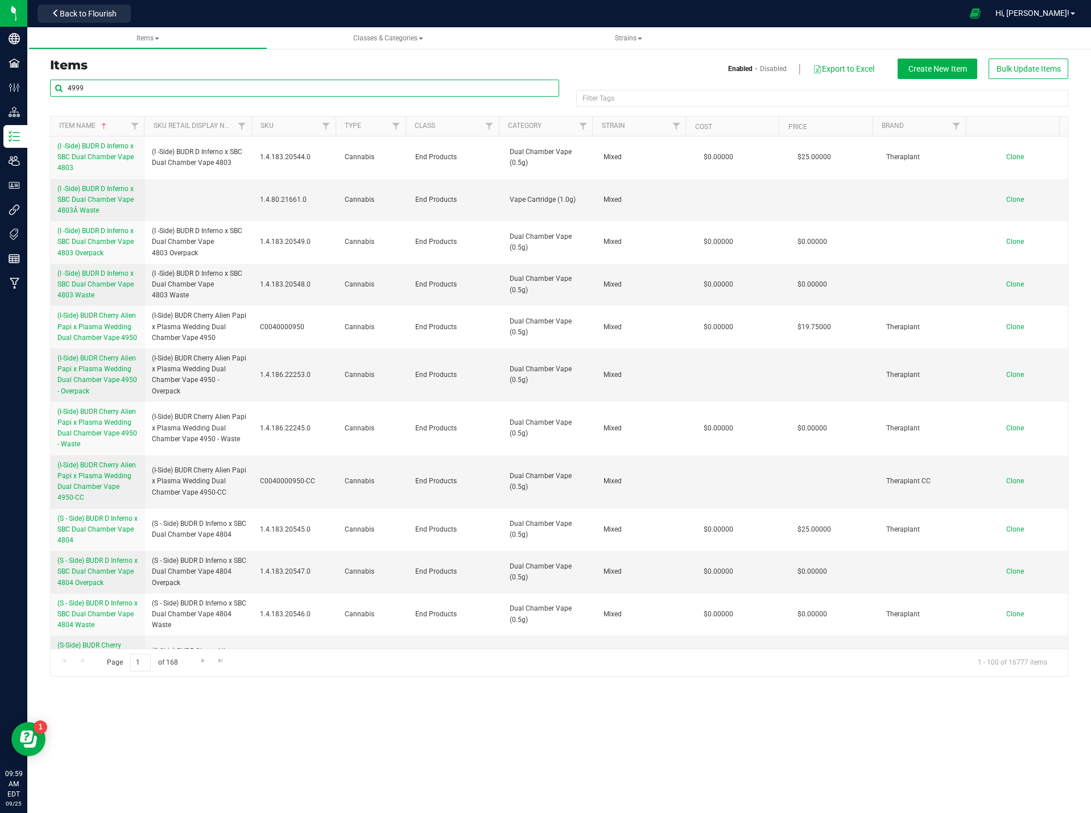
type input "4999"
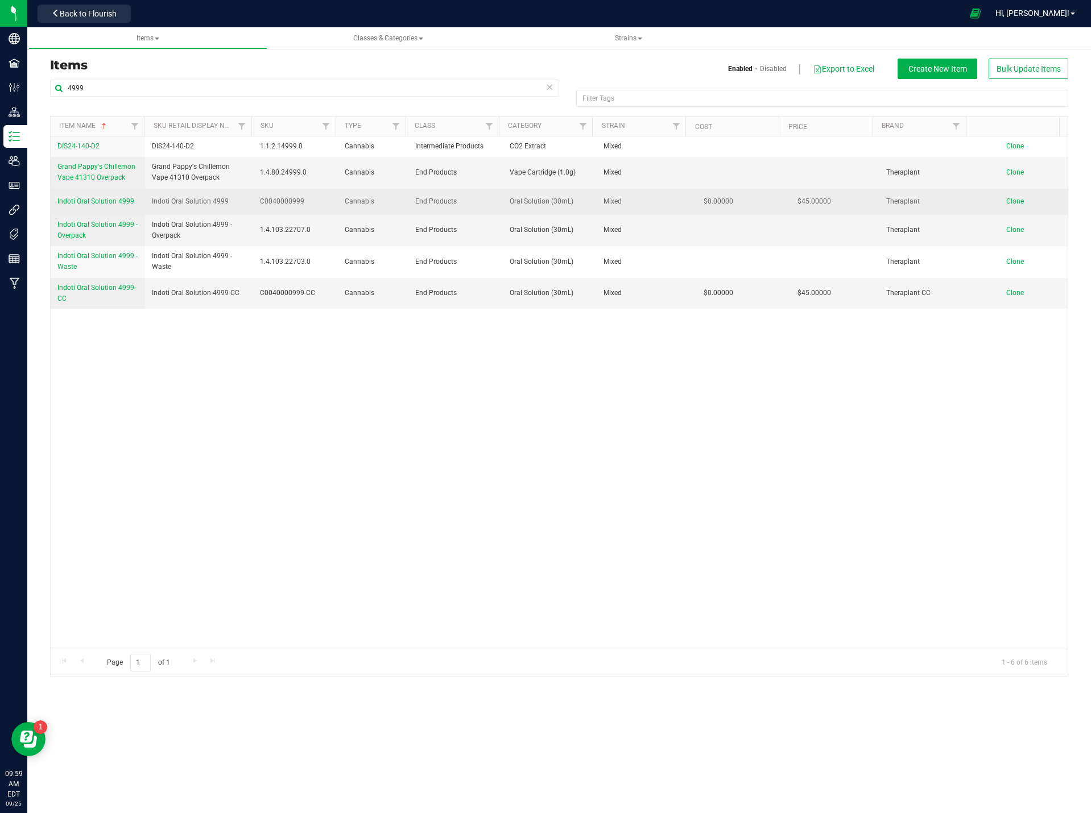
click at [104, 196] on link "Indoti Oral Solution 4999" at bounding box center [95, 201] width 77 height 11
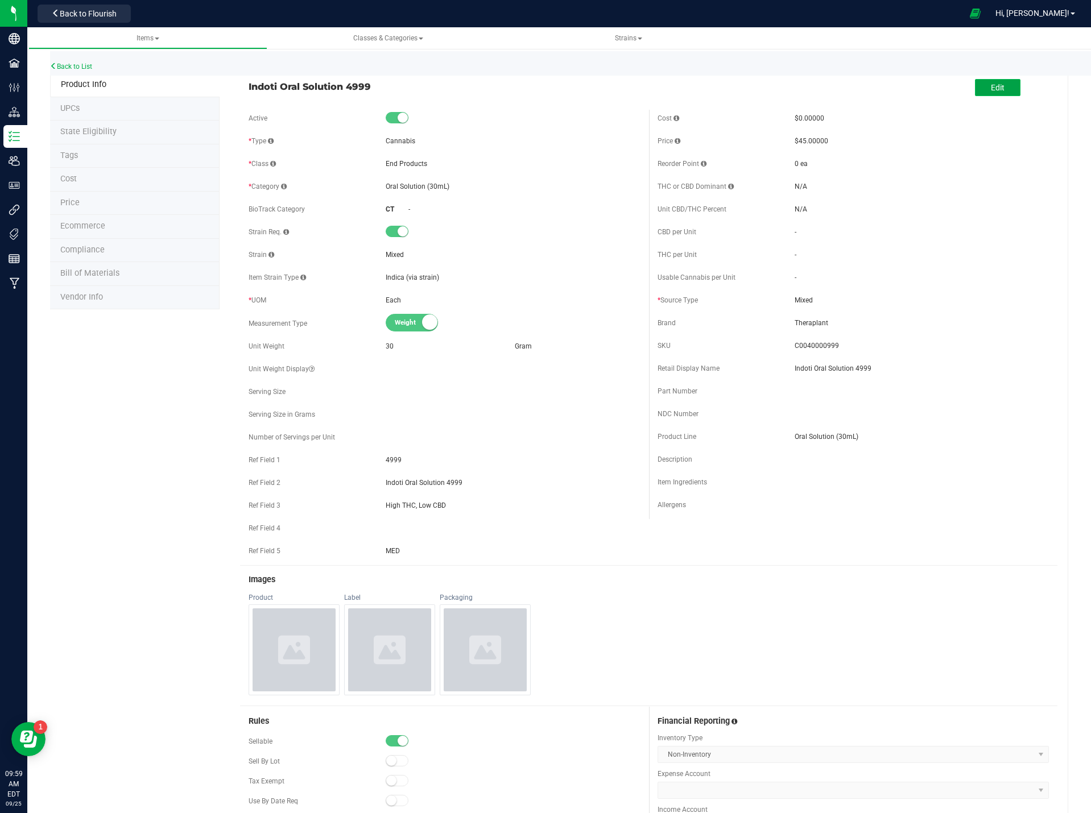
click at [990, 86] on span "Edit" at bounding box center [997, 87] width 14 height 9
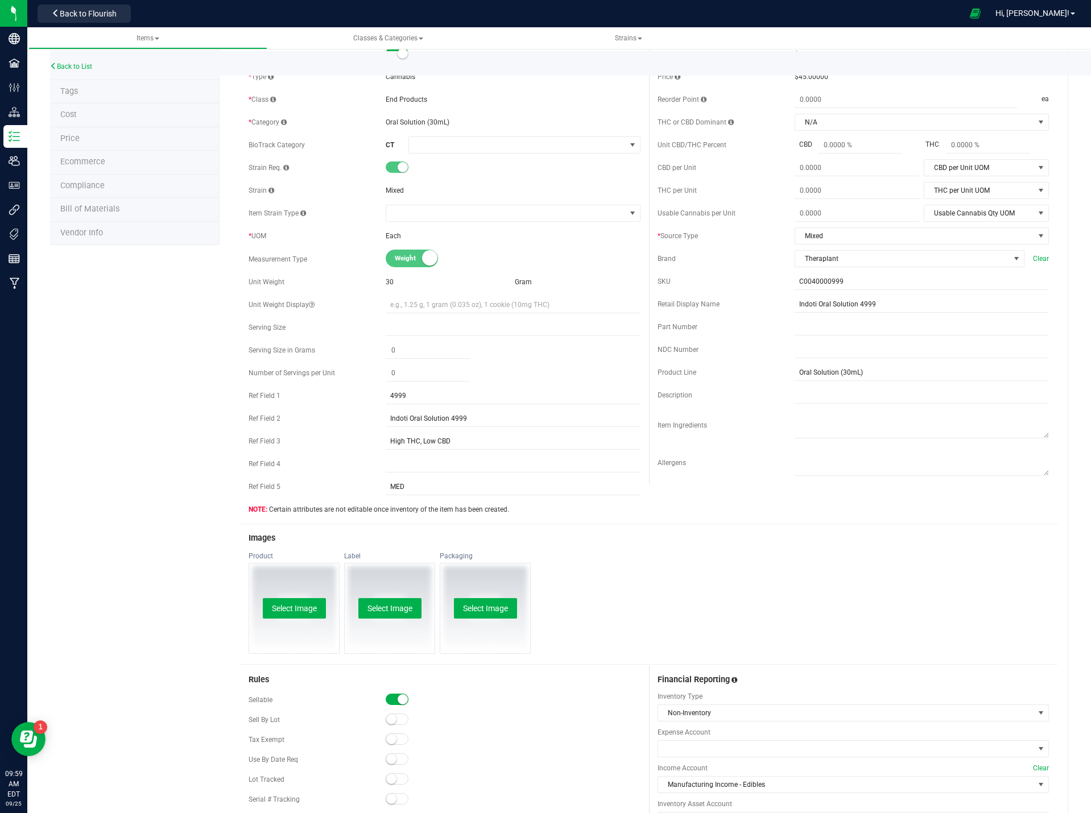
scroll to position [227, 0]
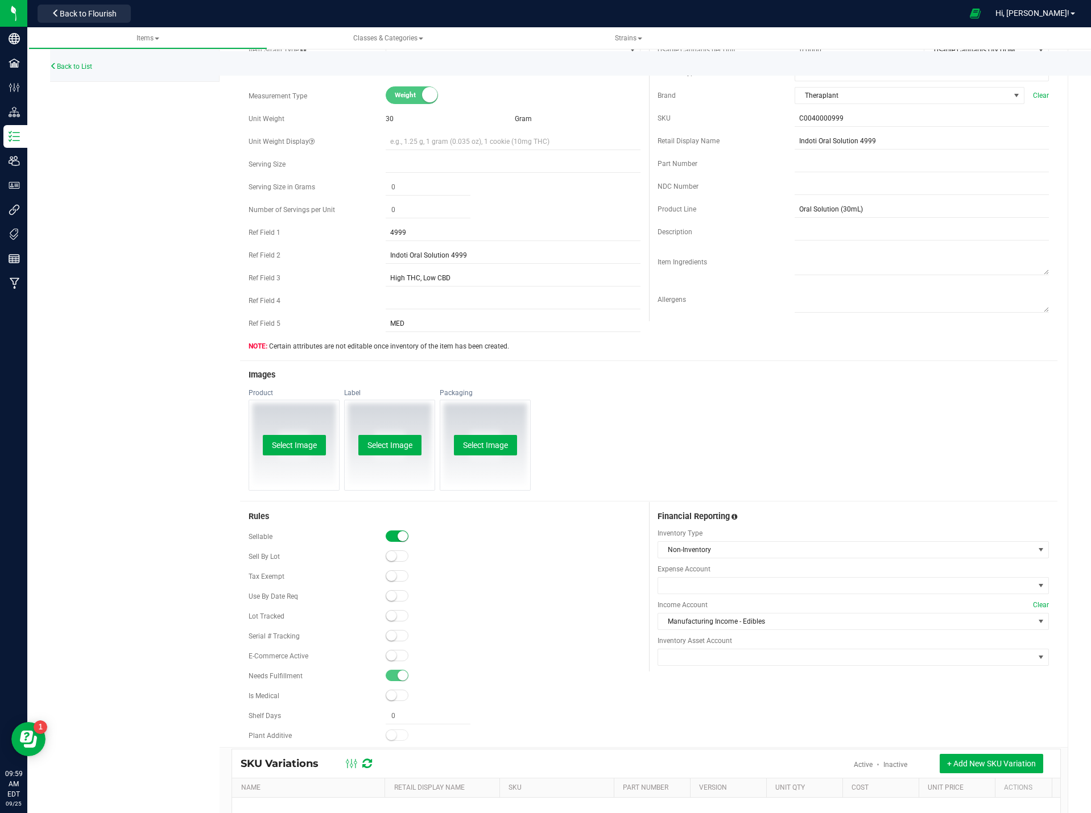
click at [398, 653] on span at bounding box center [396, 655] width 23 height 11
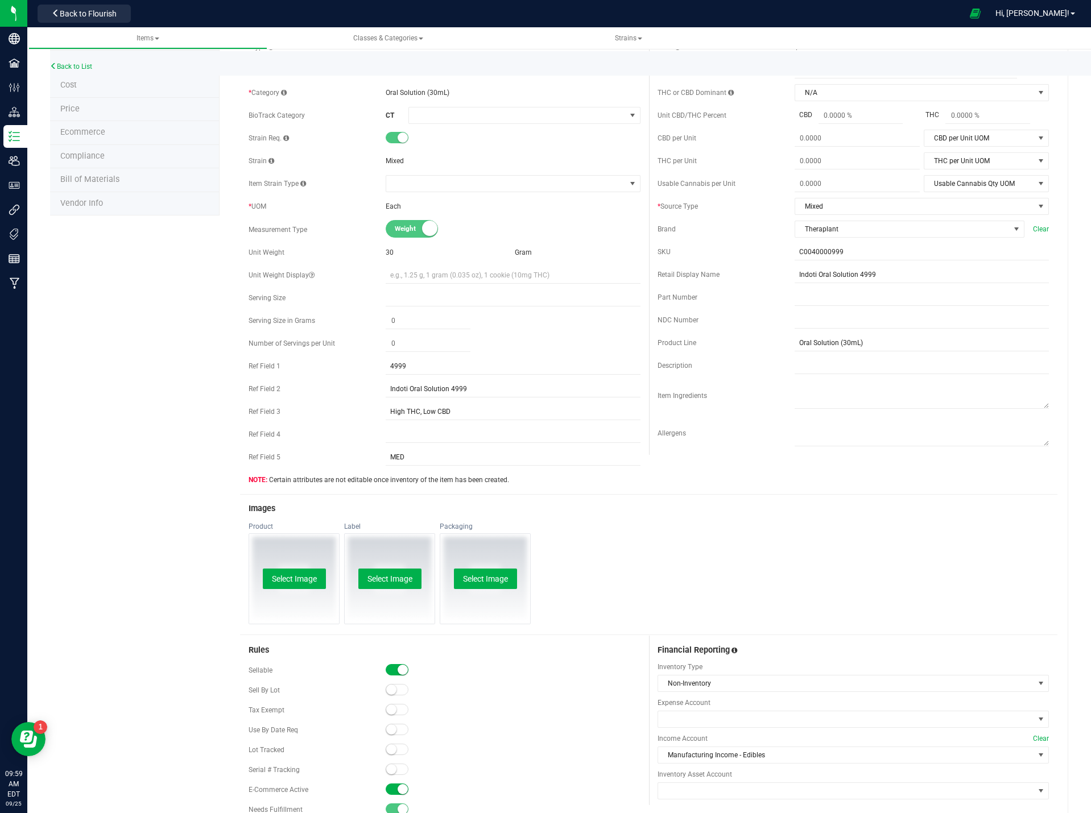
scroll to position [0, 0]
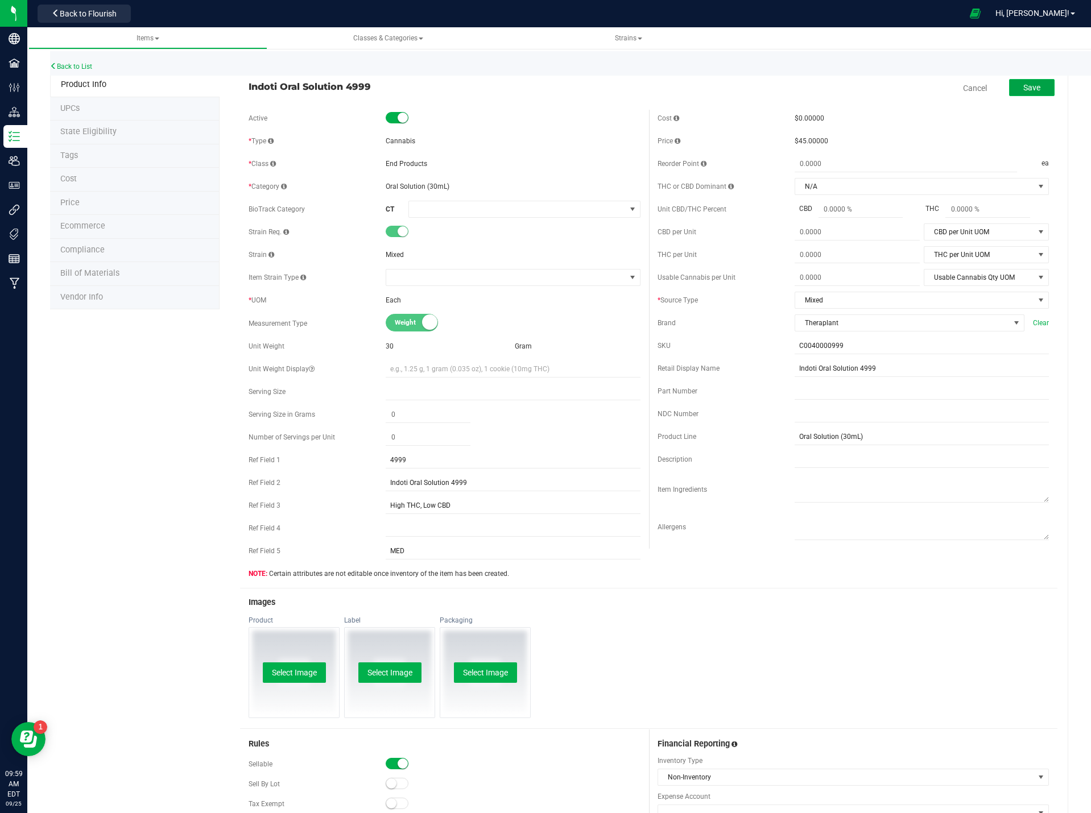
click at [1023, 90] on span "Save" at bounding box center [1031, 87] width 17 height 9
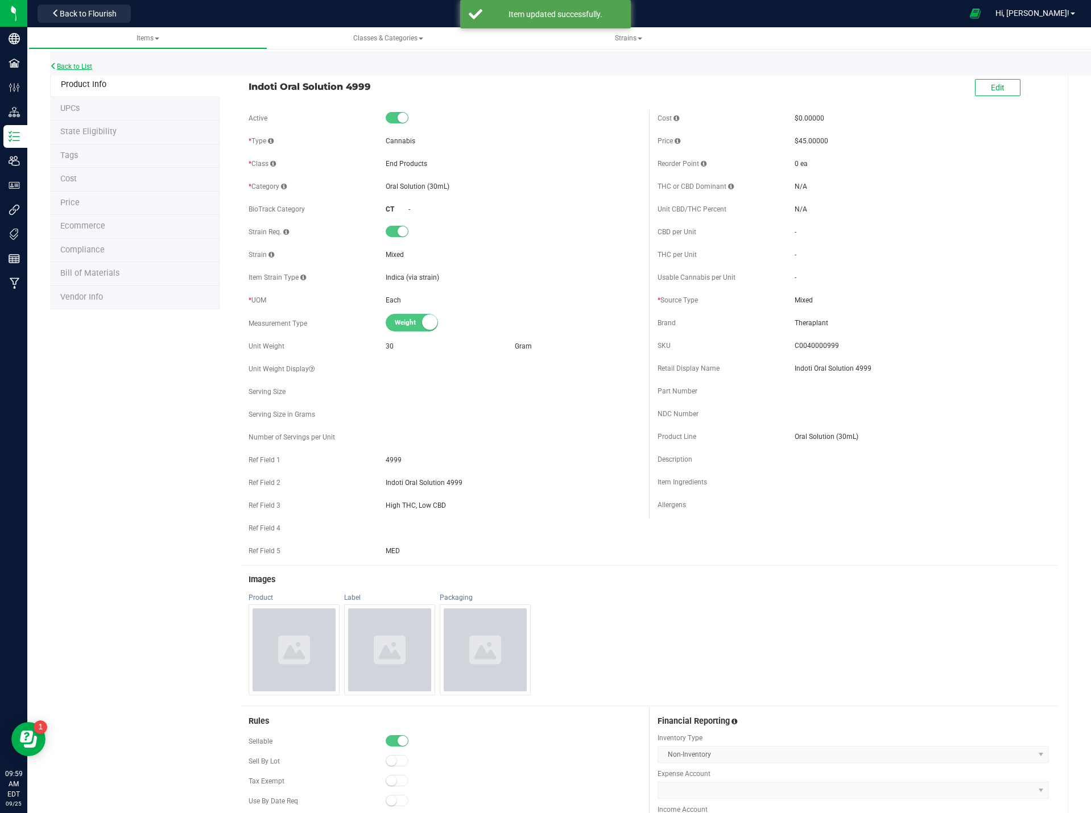
click at [84, 66] on link "Back to List" at bounding box center [71, 67] width 42 height 8
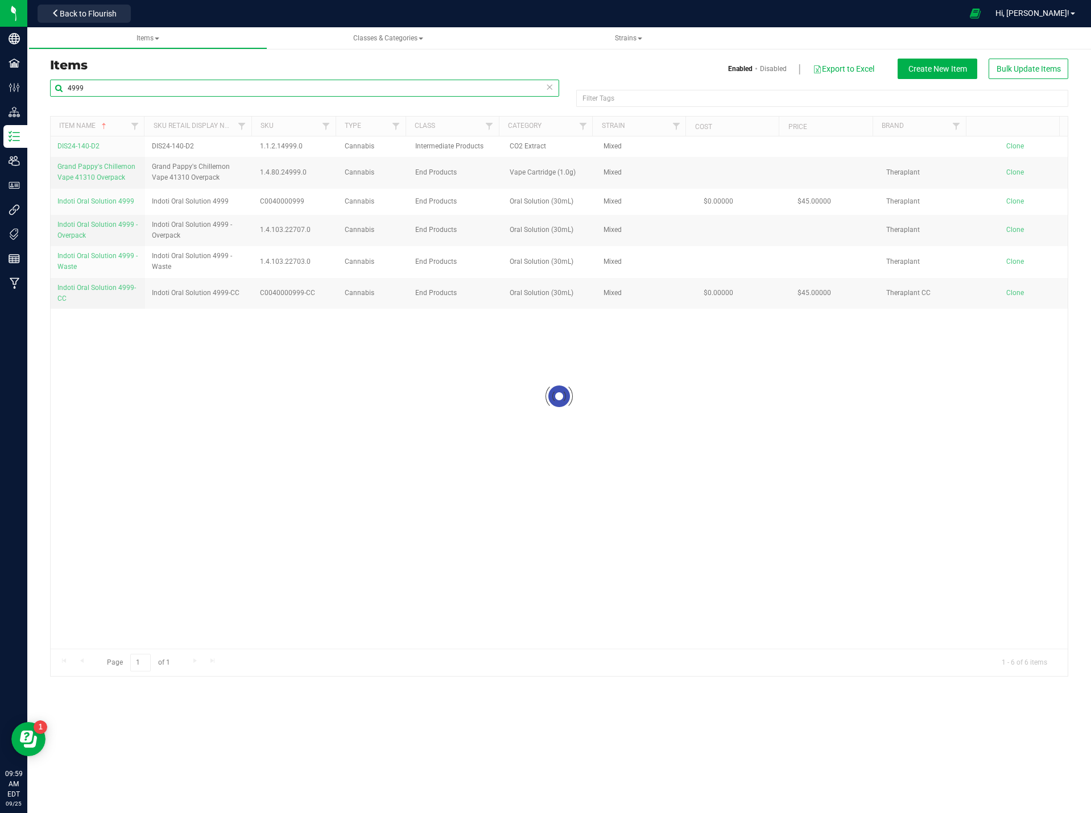
click at [128, 87] on input "4999" at bounding box center [304, 88] width 509 height 17
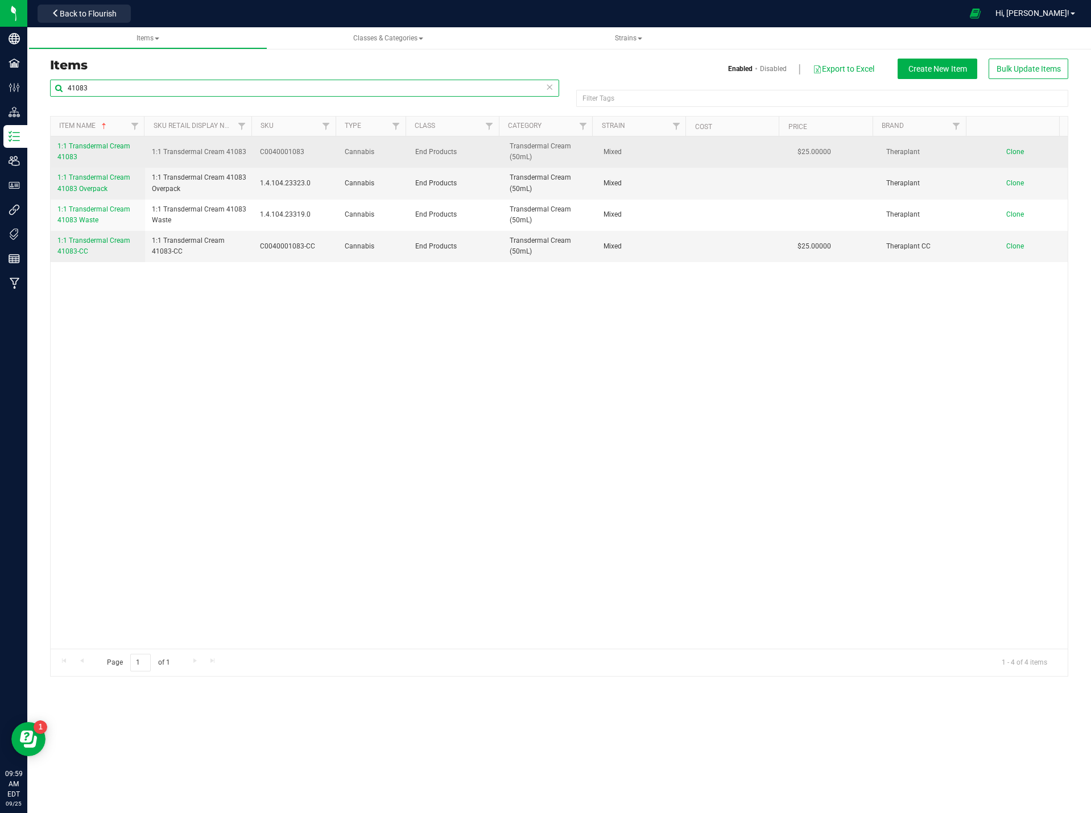
type input "41083"
click at [74, 147] on span "1:1 Transdermal Cream 41083" at bounding box center [93, 151] width 73 height 19
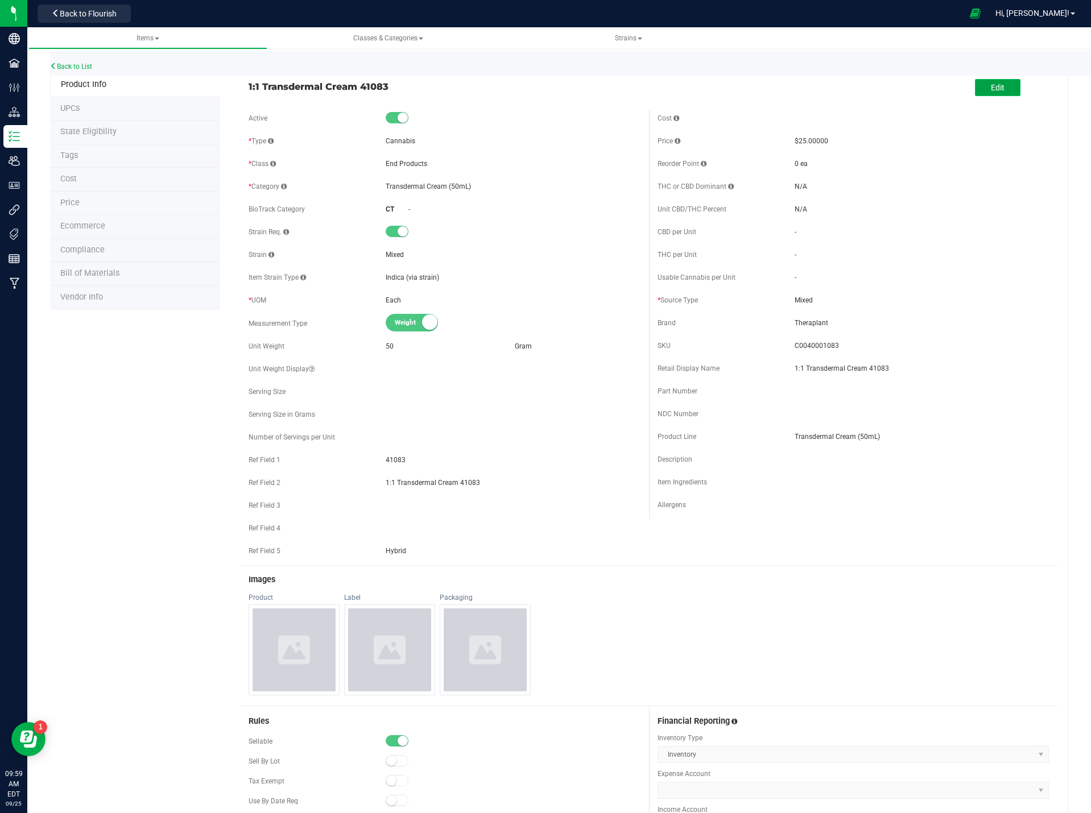
click at [1006, 96] on button "Edit" at bounding box center [997, 87] width 45 height 17
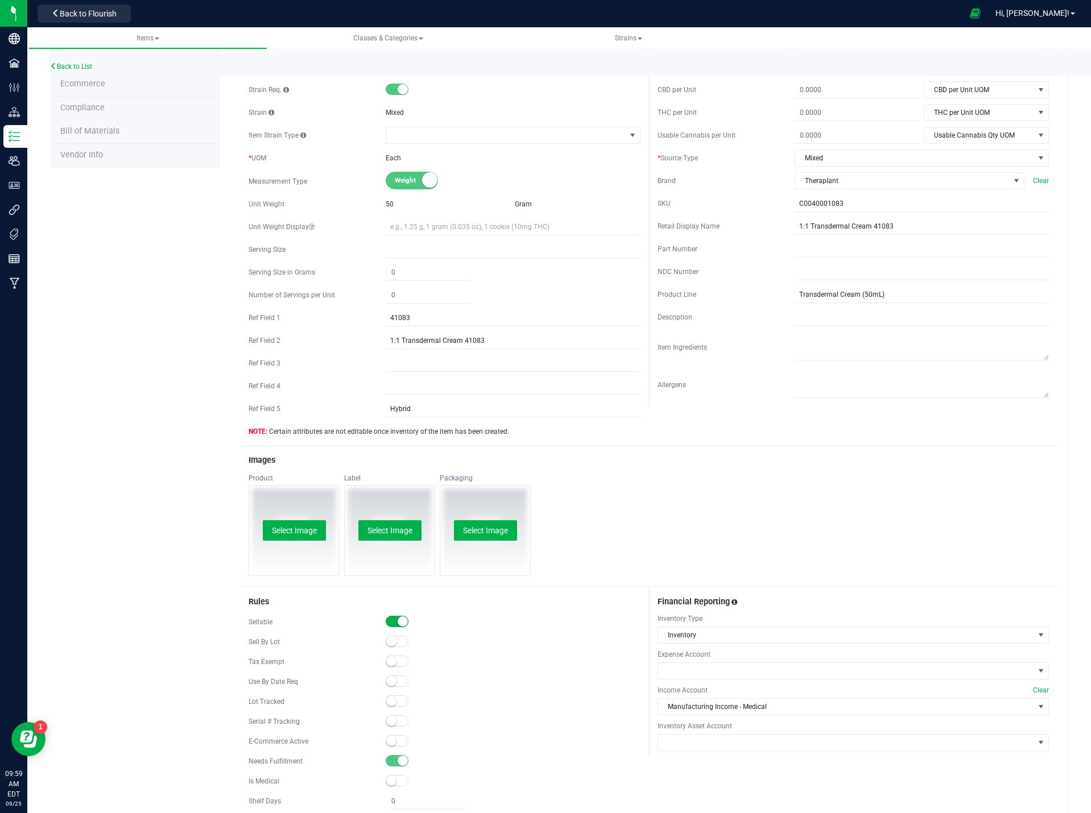
scroll to position [227, 0]
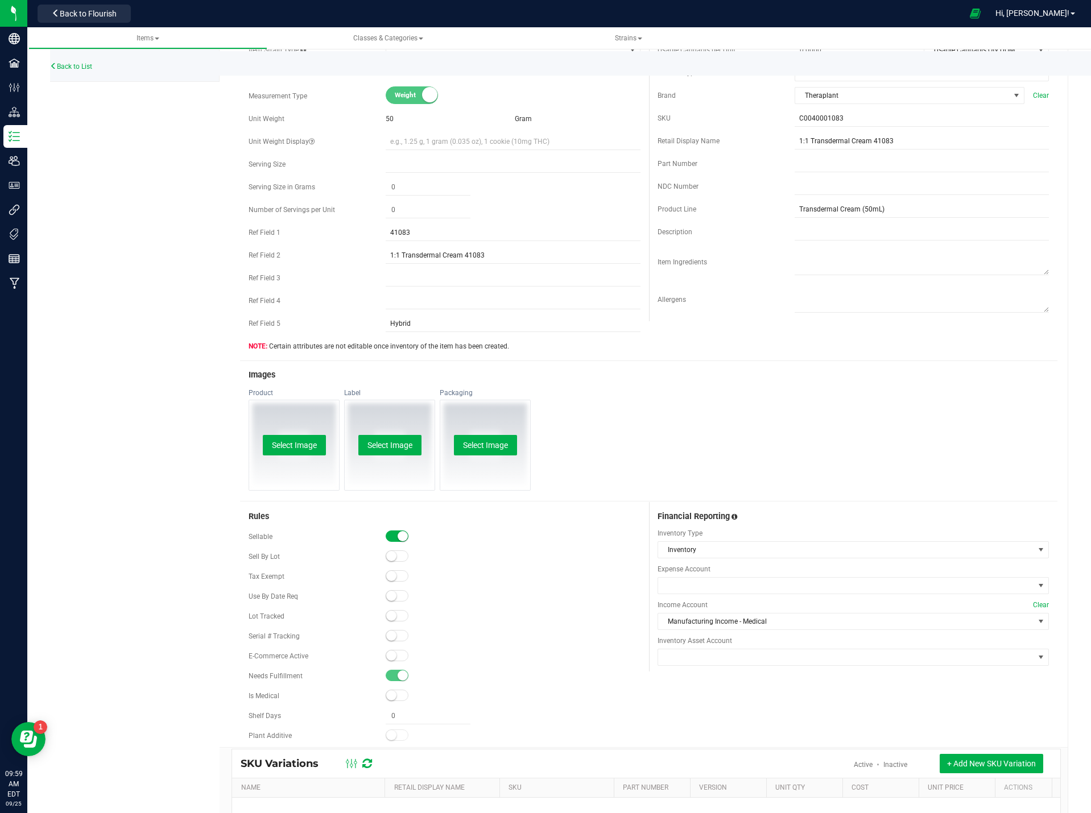
click at [396, 657] on span at bounding box center [396, 655] width 23 height 11
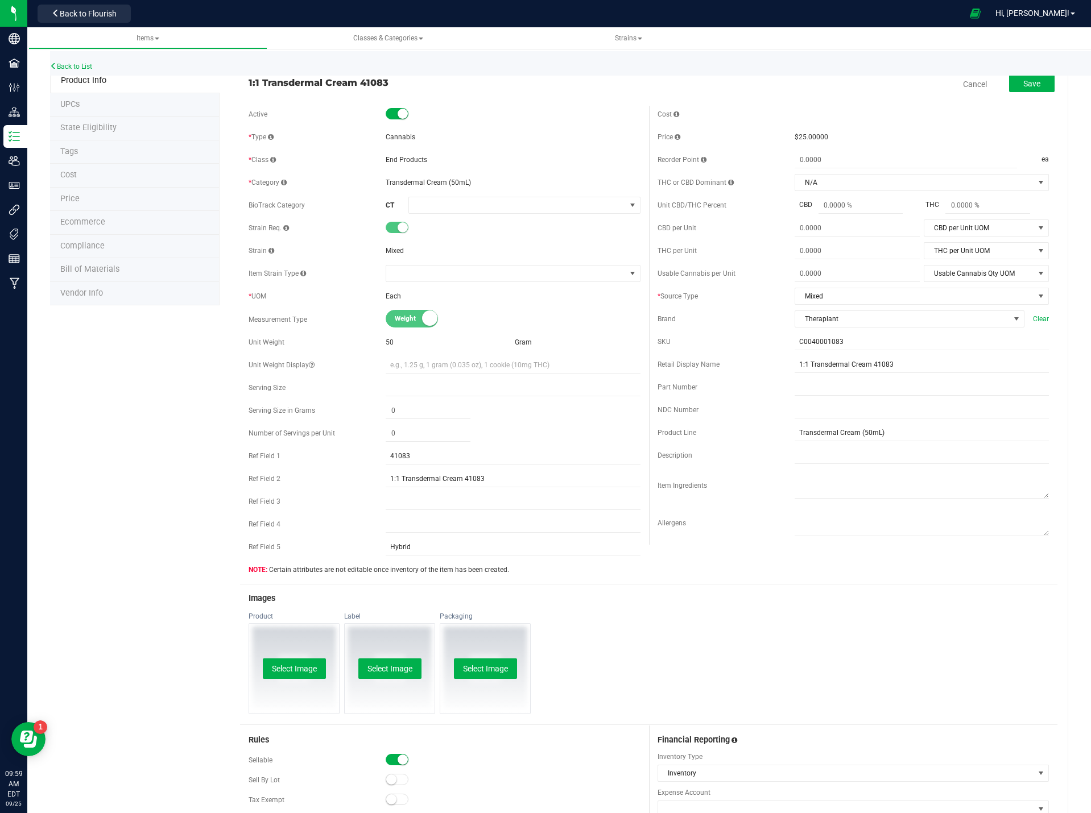
scroll to position [0, 0]
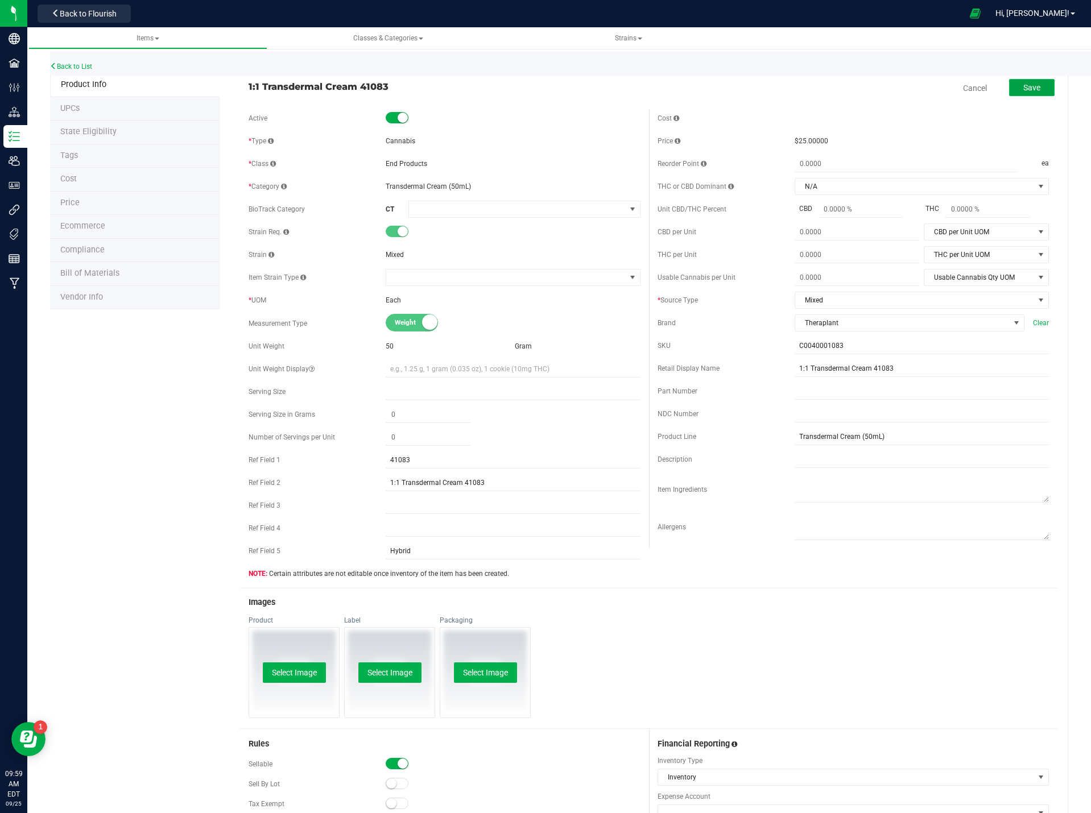
click at [1030, 91] on span "Save" at bounding box center [1031, 87] width 17 height 9
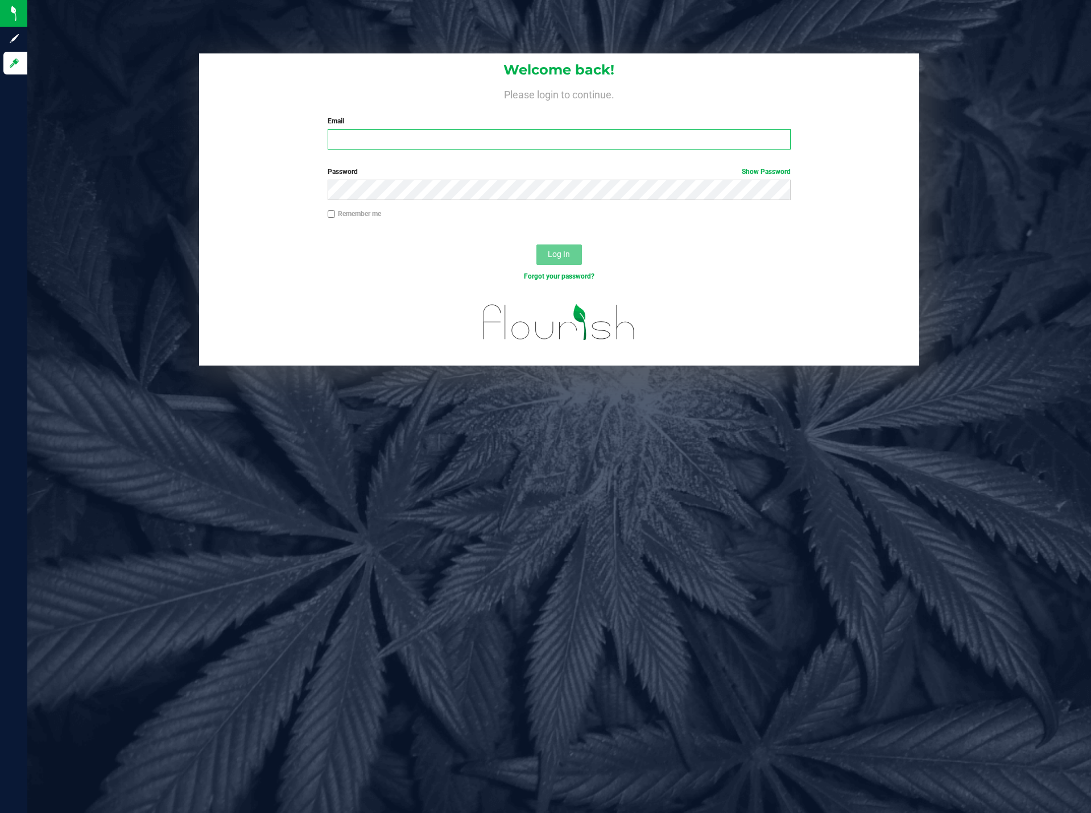
type input "[PERSON_NAME][EMAIL_ADDRESS][DOMAIN_NAME]"
click at [455, 509] on div "Welcome back! Please login to continue. Email [PERSON_NAME][EMAIL_ADDRESS][DOMA…" at bounding box center [558, 406] width 1063 height 813
click at [550, 260] on button "Log In" at bounding box center [558, 254] width 45 height 20
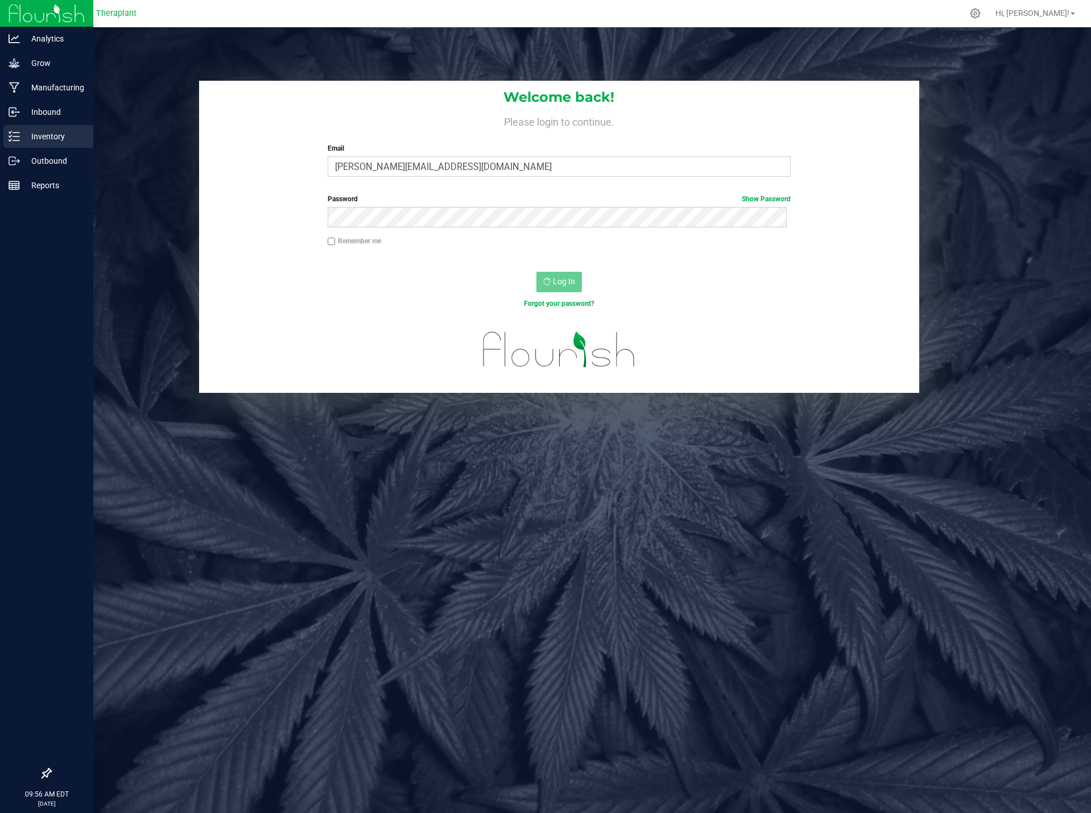
click at [55, 135] on p "Inventory" at bounding box center [54, 137] width 68 height 14
